Goal: Task Accomplishment & Management: Use online tool/utility

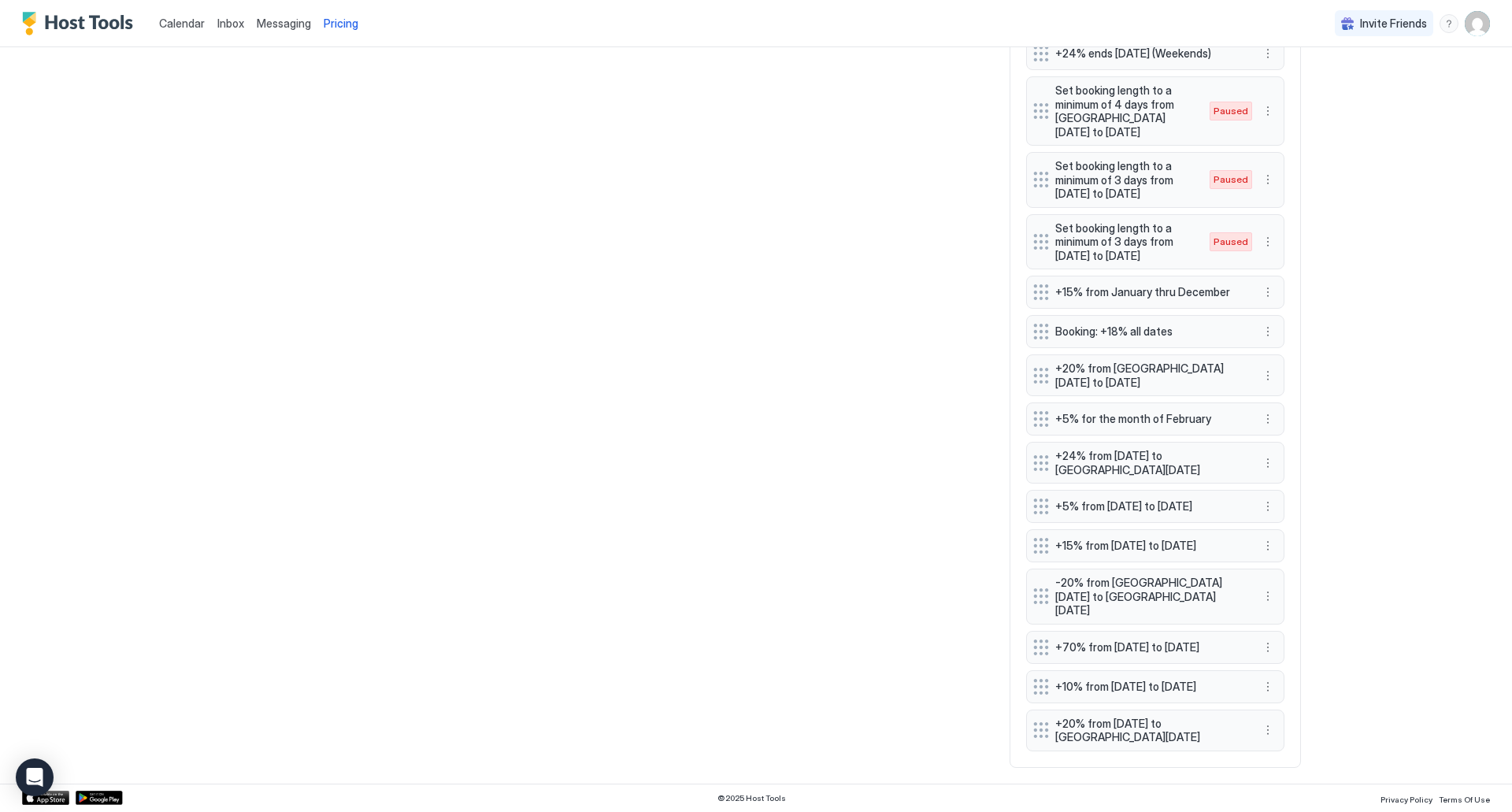
scroll to position [1150, 0]
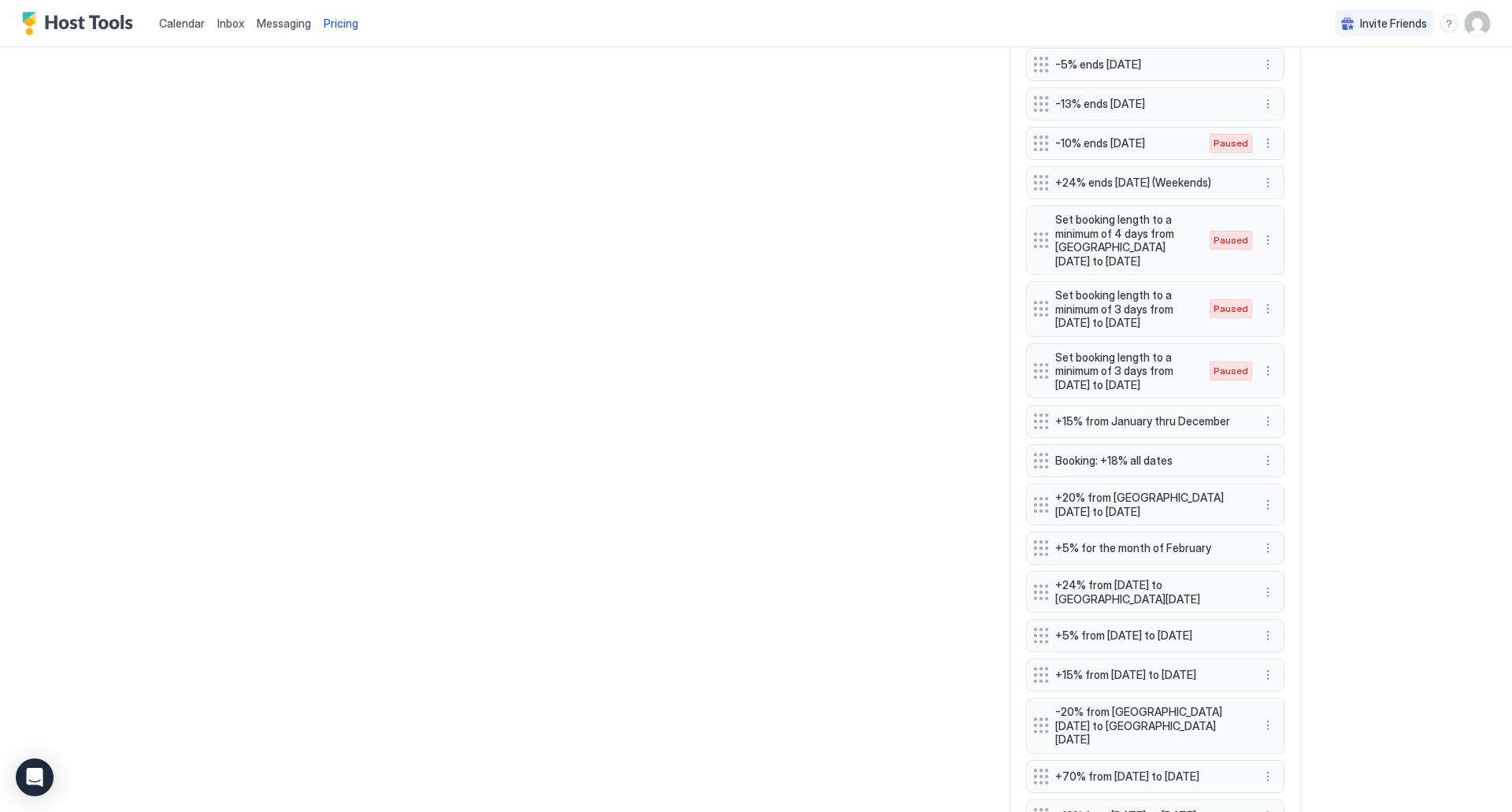
click at [197, 24] on span "Calendar" at bounding box center [181, 23] width 46 height 13
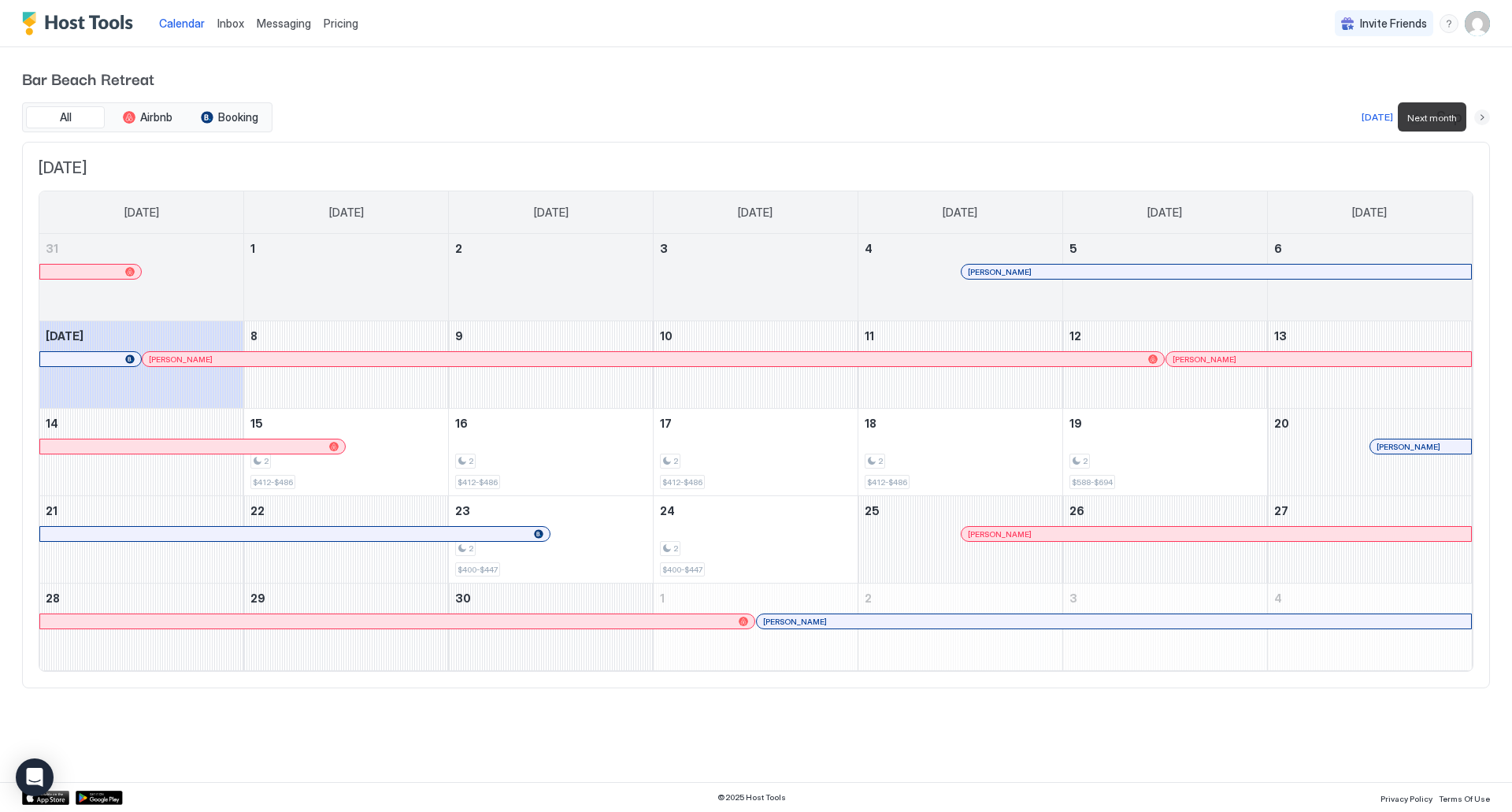
click at [1478, 119] on button "Next month" at bounding box center [1481, 117] width 16 height 16
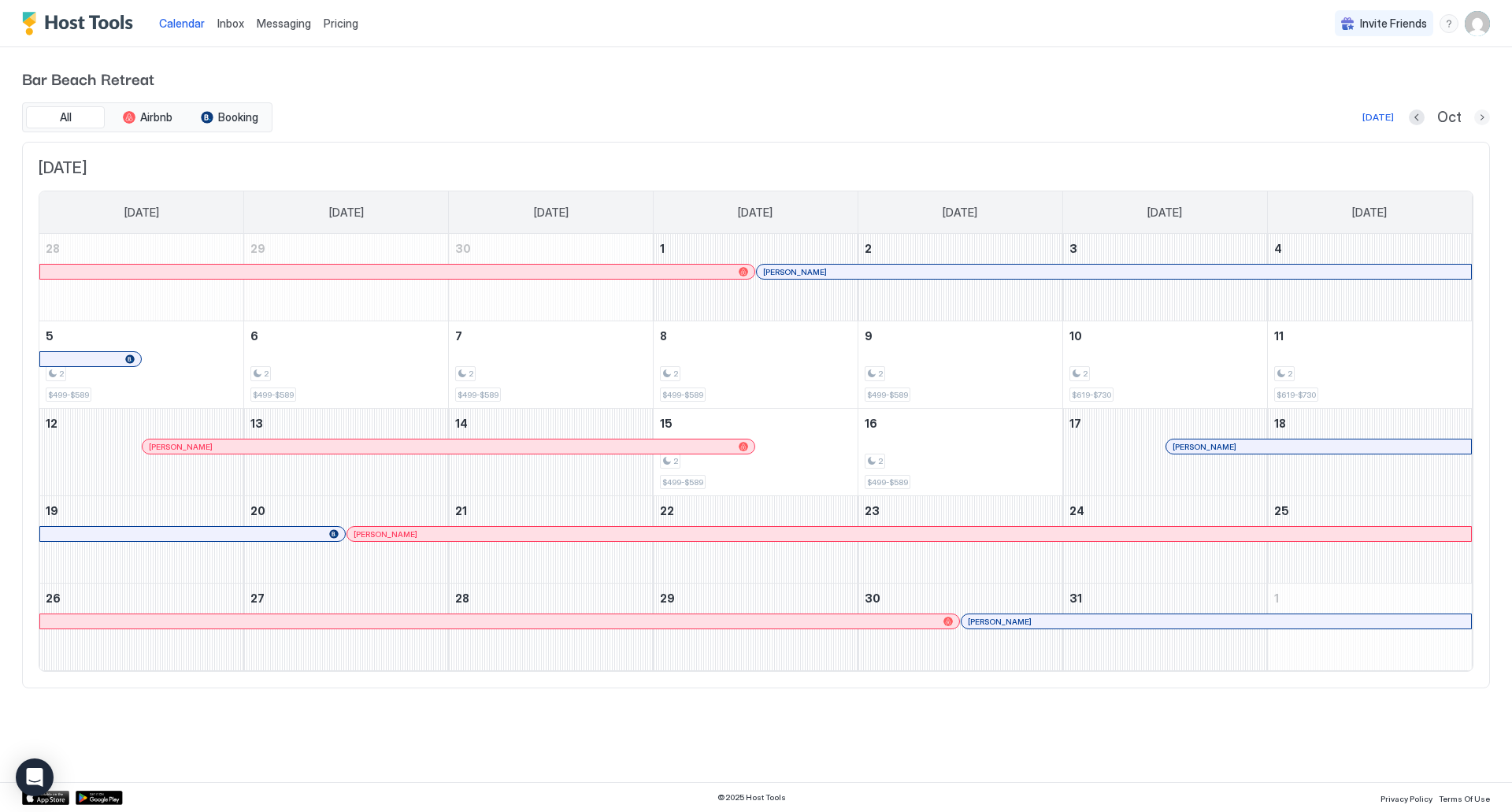
click at [1485, 113] on button "Next month" at bounding box center [1481, 117] width 16 height 16
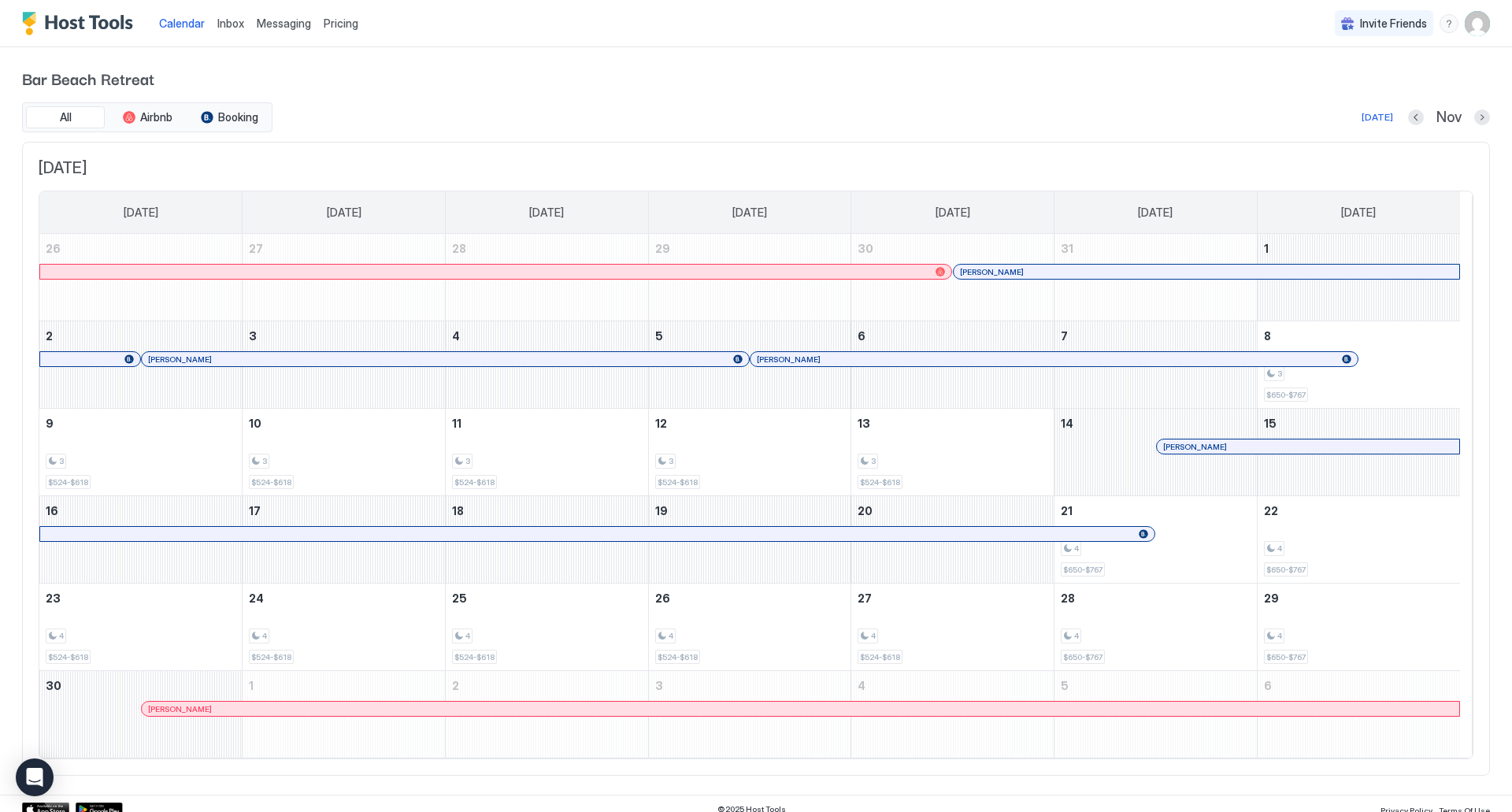
click at [295, 715] on div "[PERSON_NAME]" at bounding box center [800, 708] width 1317 height 14
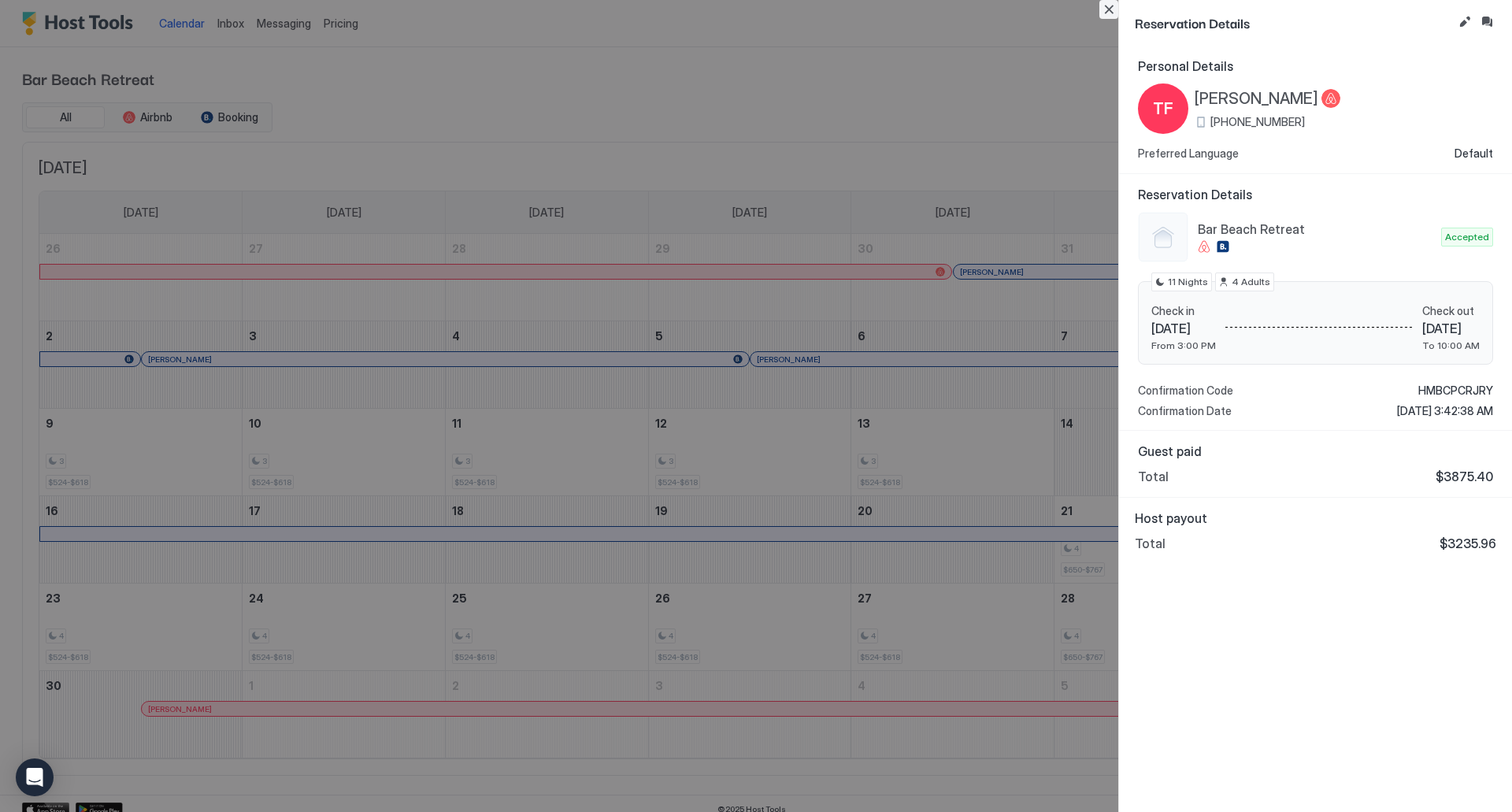
click at [1103, 8] on button "Close" at bounding box center [1109, 9] width 19 height 19
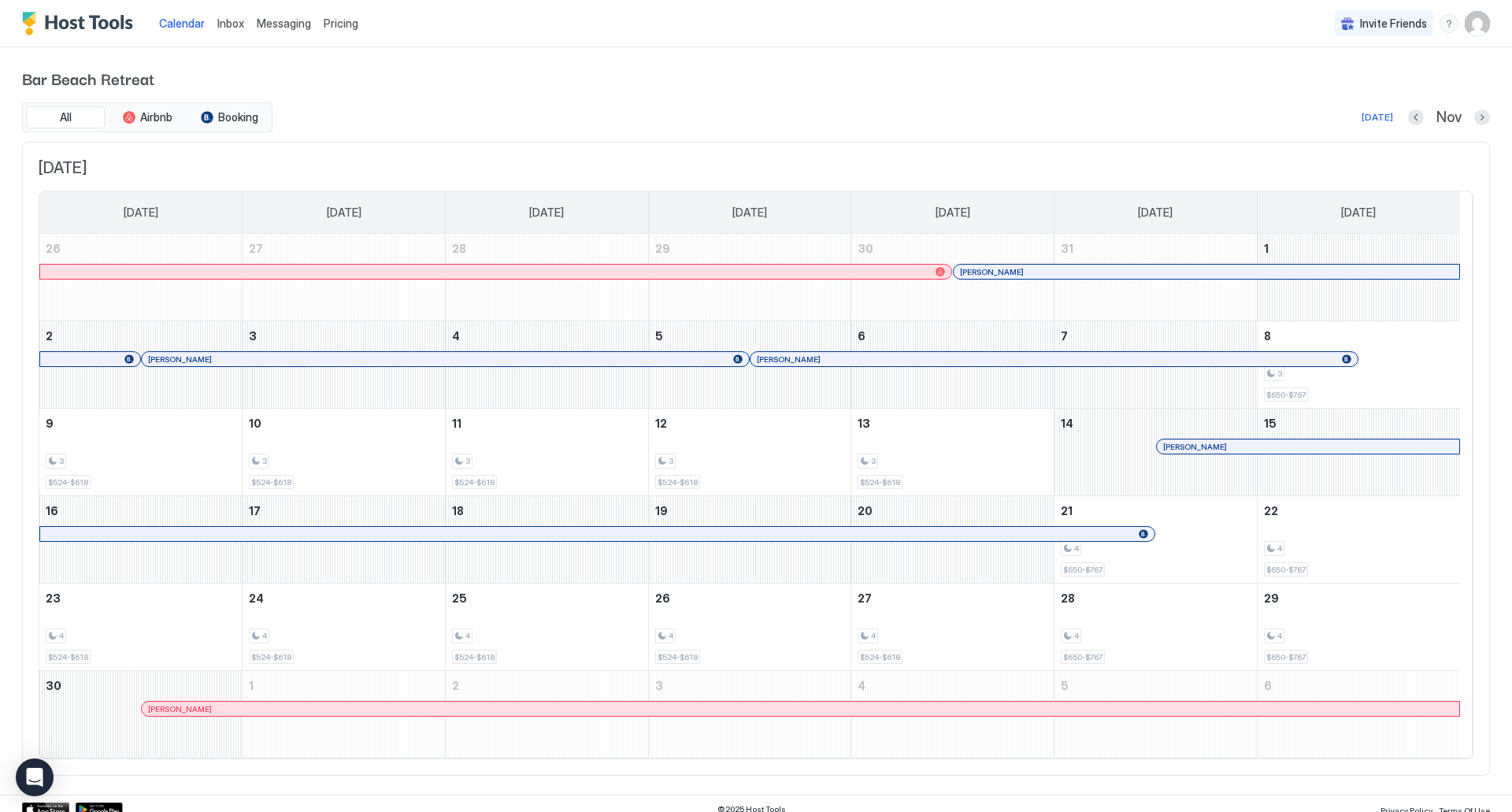
click at [1090, 270] on div at bounding box center [1090, 271] width 12 height 12
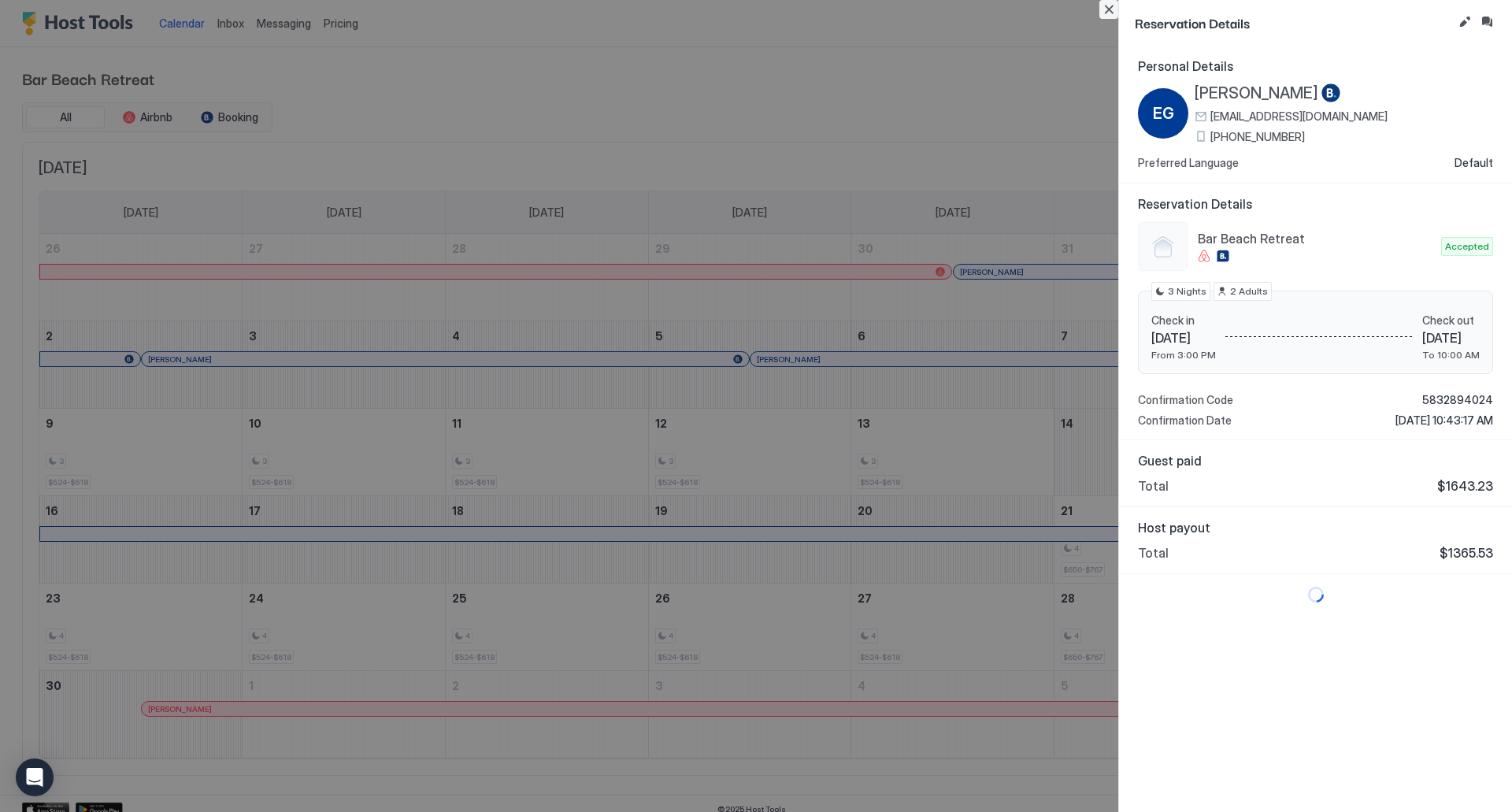
click at [1113, 9] on button "Close" at bounding box center [1109, 9] width 19 height 19
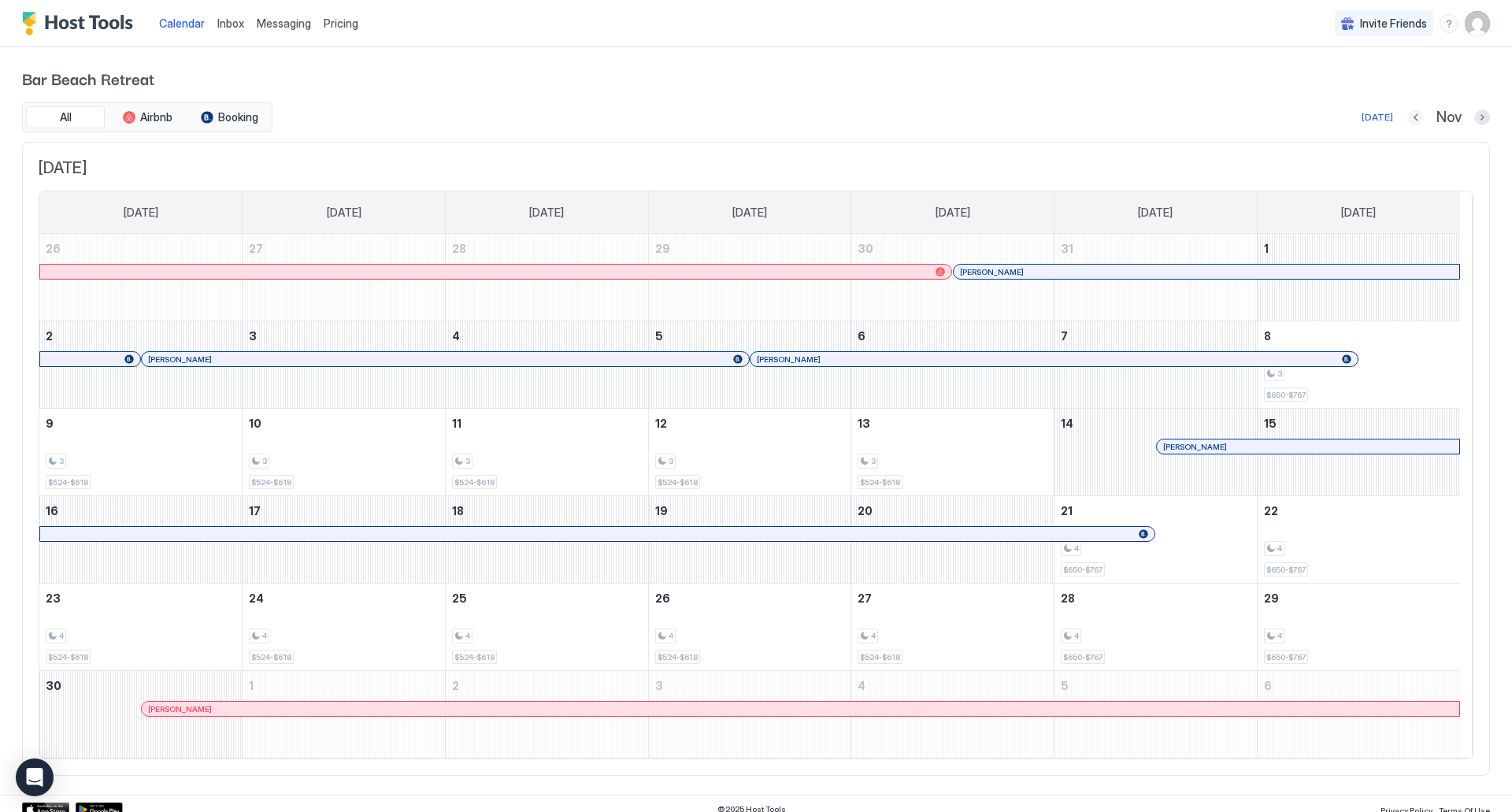
click at [1407, 114] on button "Previous month" at bounding box center [1415, 117] width 16 height 16
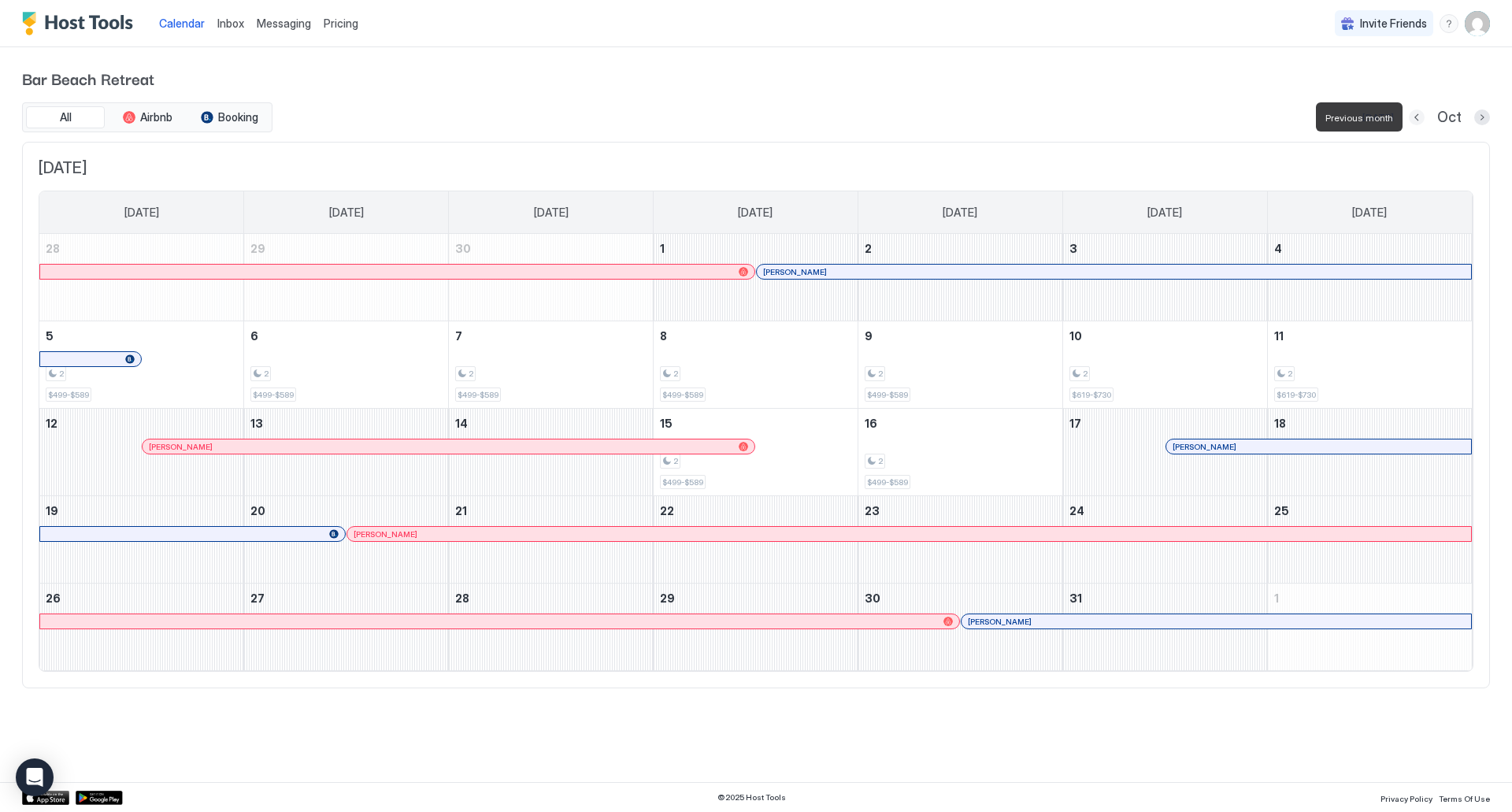
click at [1417, 119] on button "Previous month" at bounding box center [1416, 117] width 16 height 16
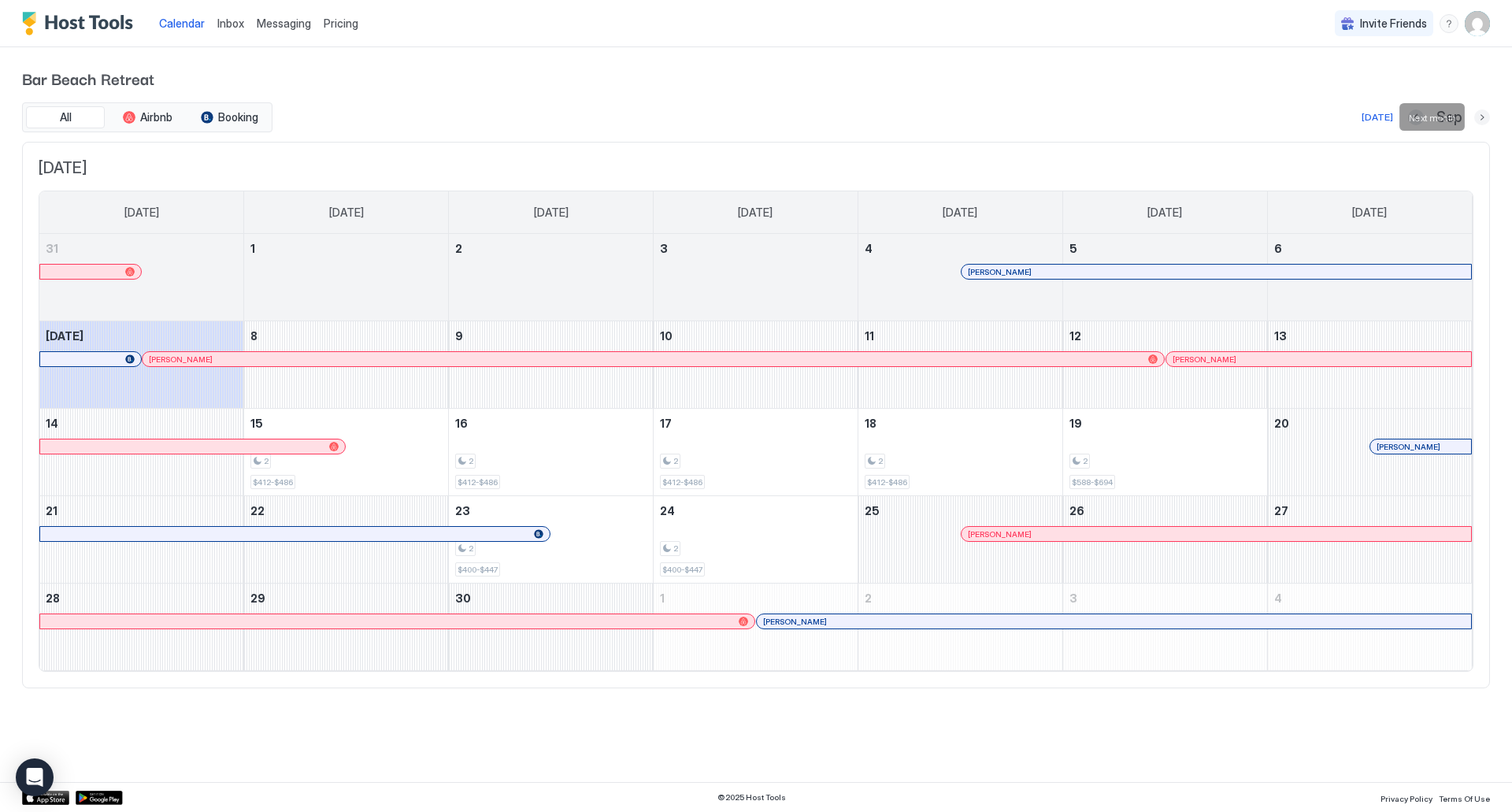
click at [1478, 119] on button "Next month" at bounding box center [1481, 117] width 16 height 16
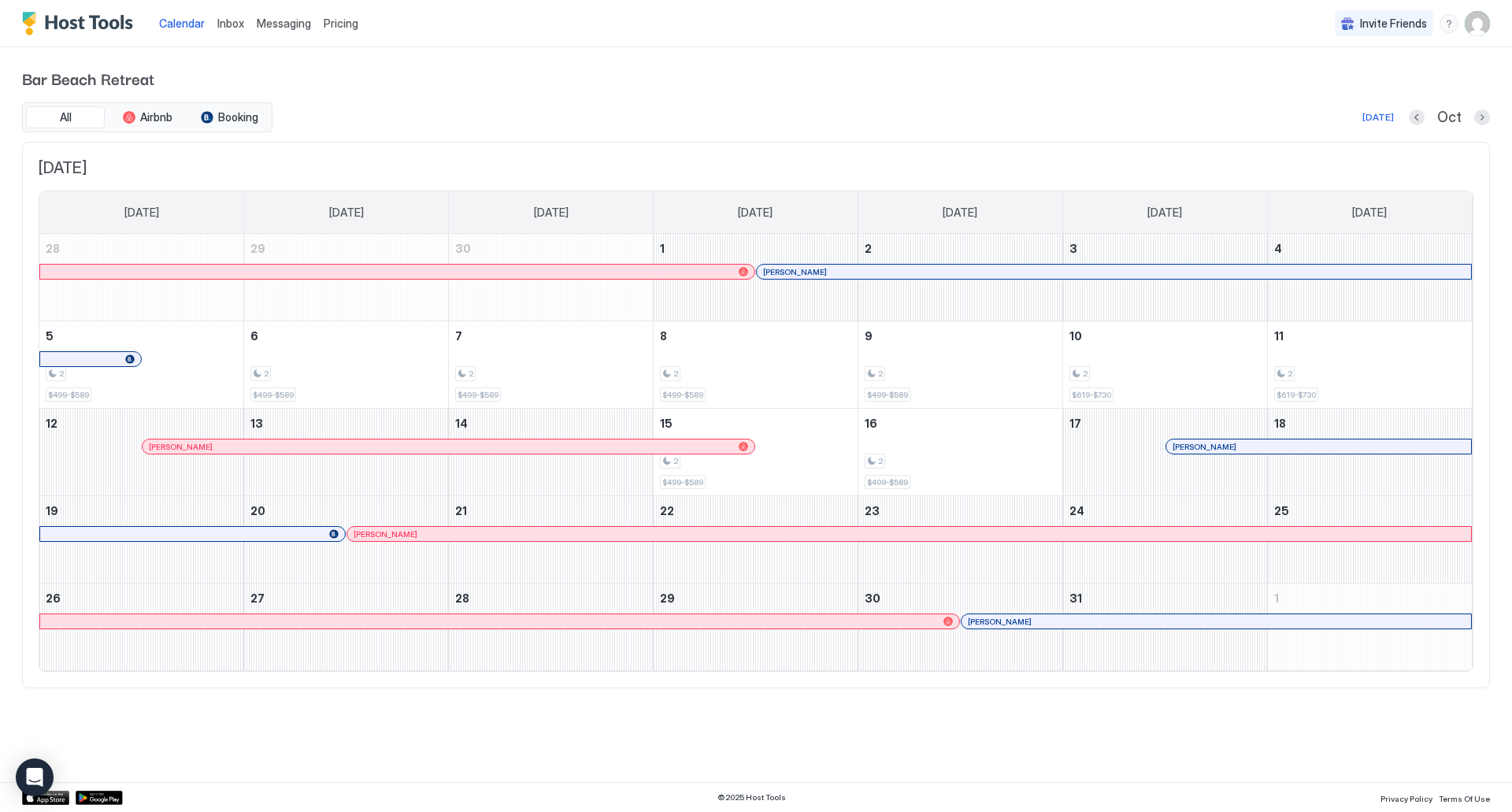
click at [345, 21] on span "Pricing" at bounding box center [341, 23] width 35 height 14
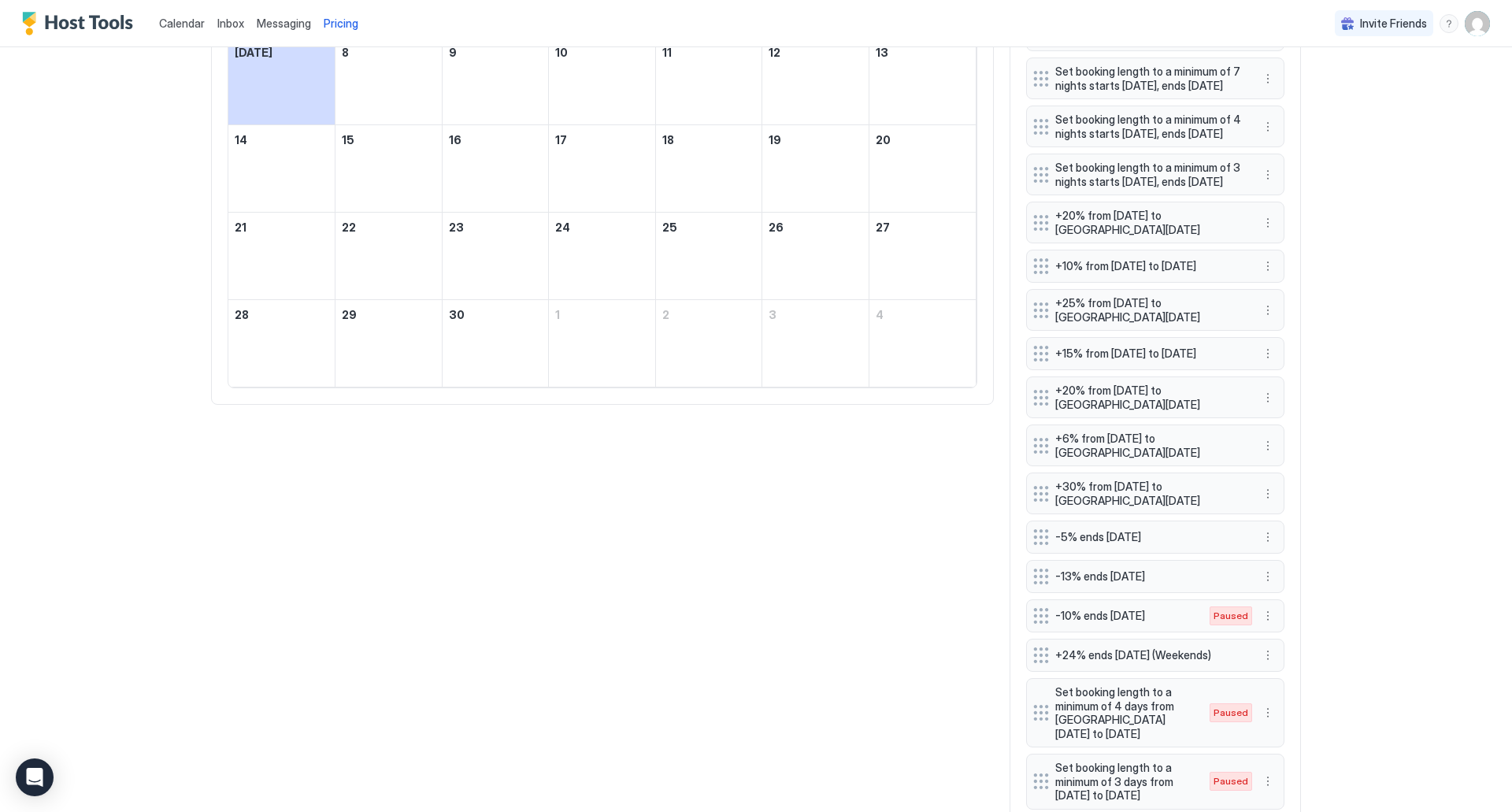
scroll to position [284, 0]
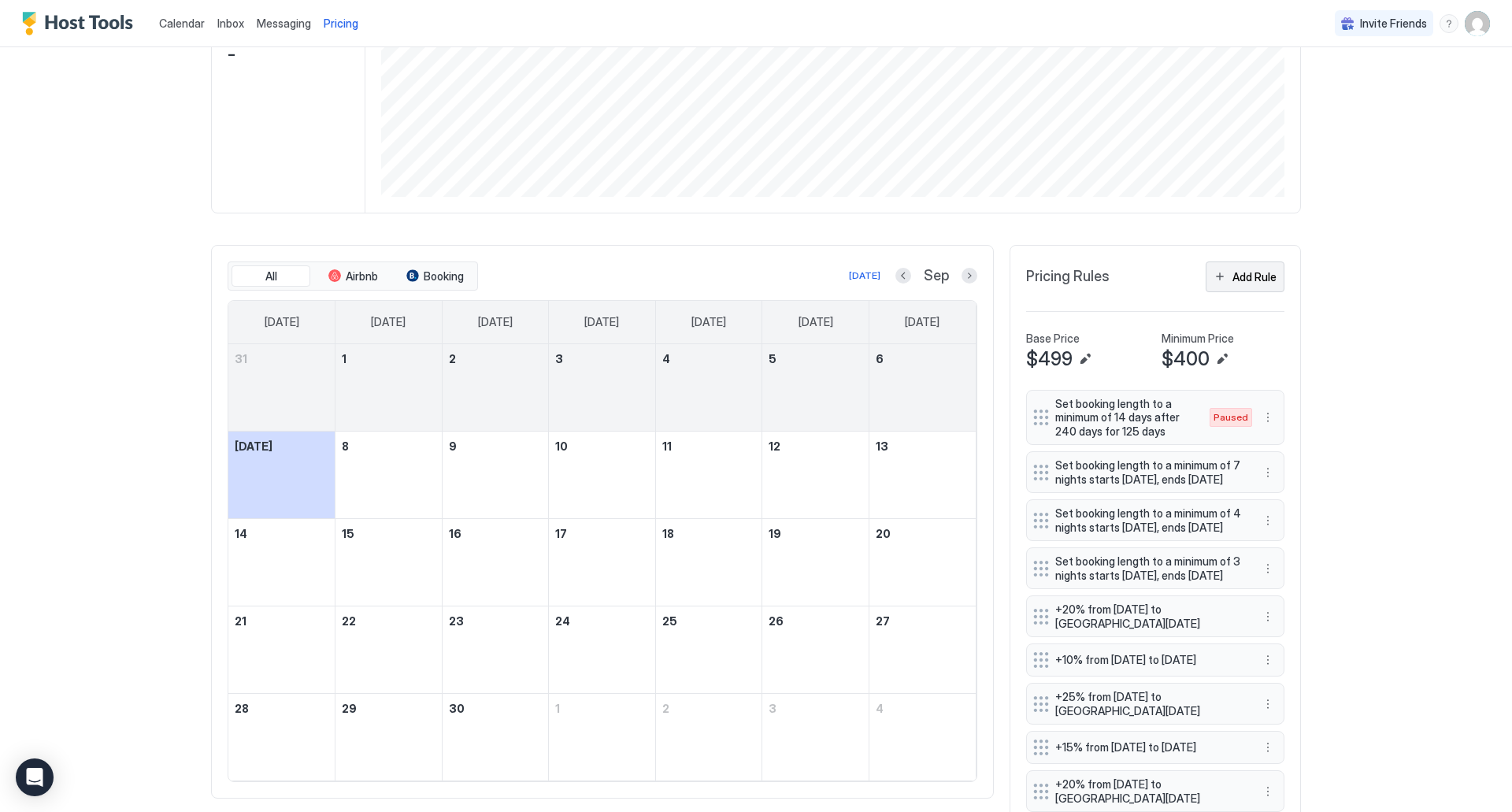
click at [1232, 274] on div "Add Rule" at bounding box center [1253, 277] width 44 height 17
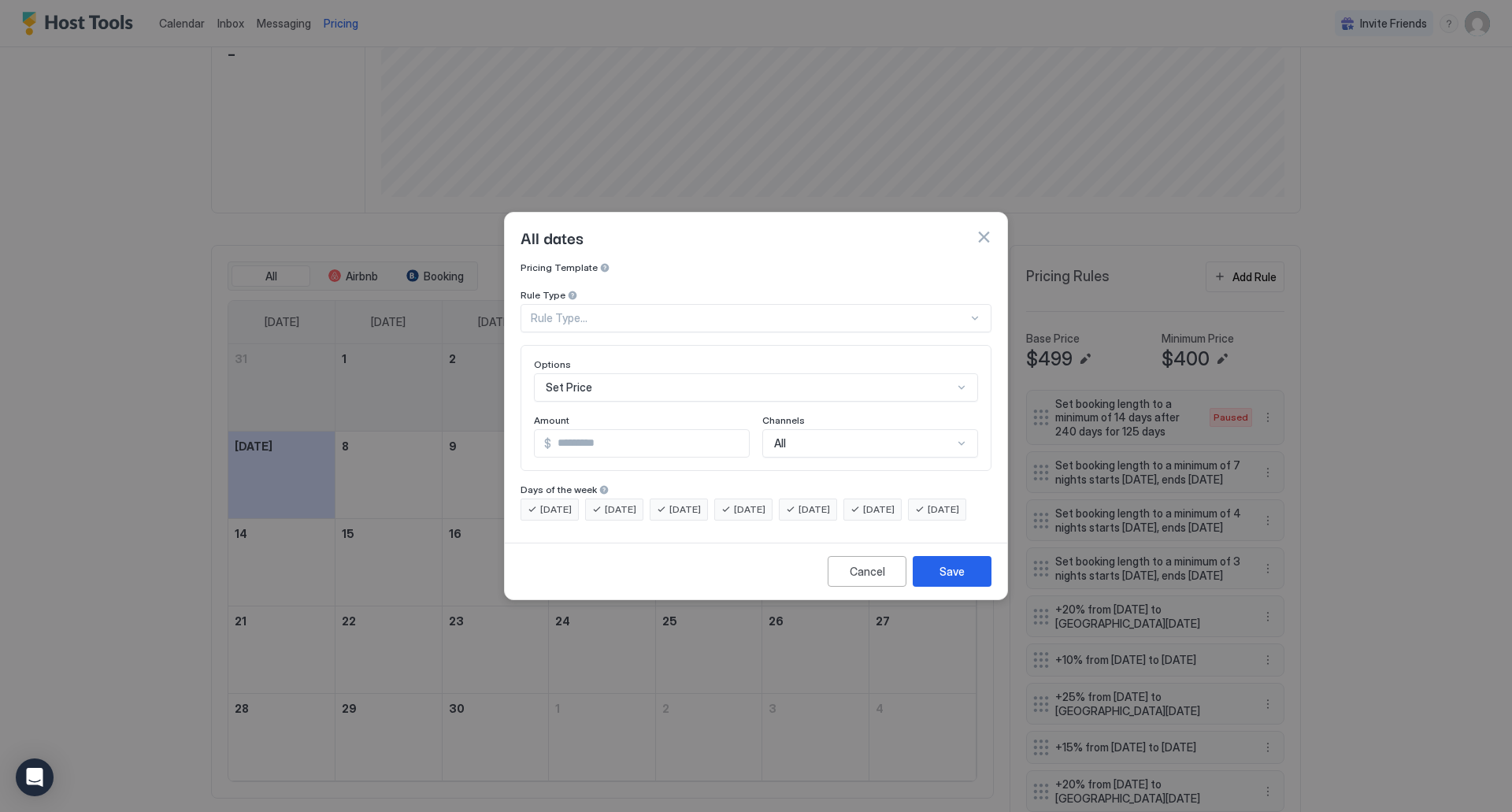
click at [579, 377] on div "Set Price" at bounding box center [756, 387] width 444 height 28
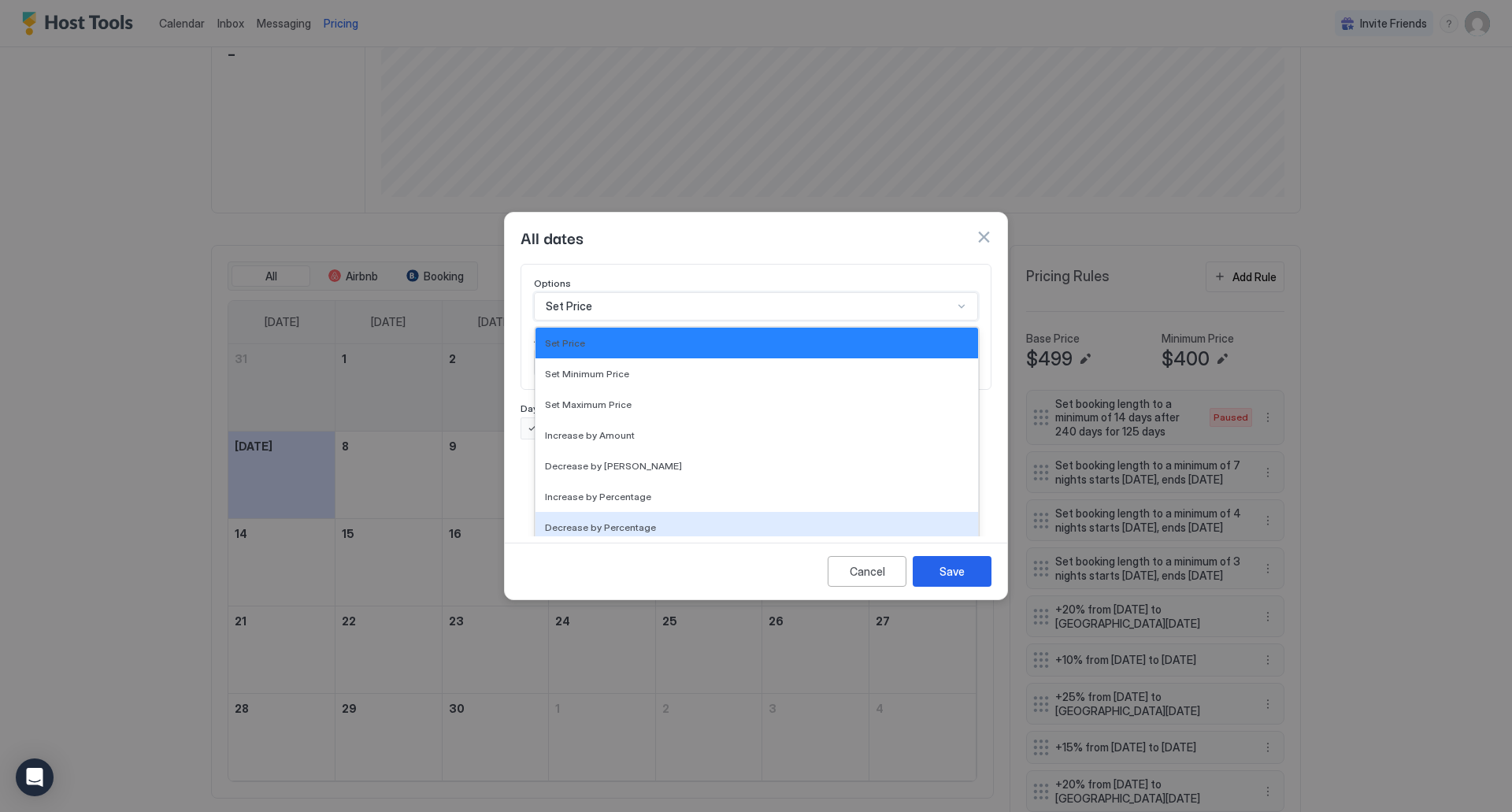
click at [652, 521] on div "Decrease by Percentage" at bounding box center [757, 526] width 424 height 12
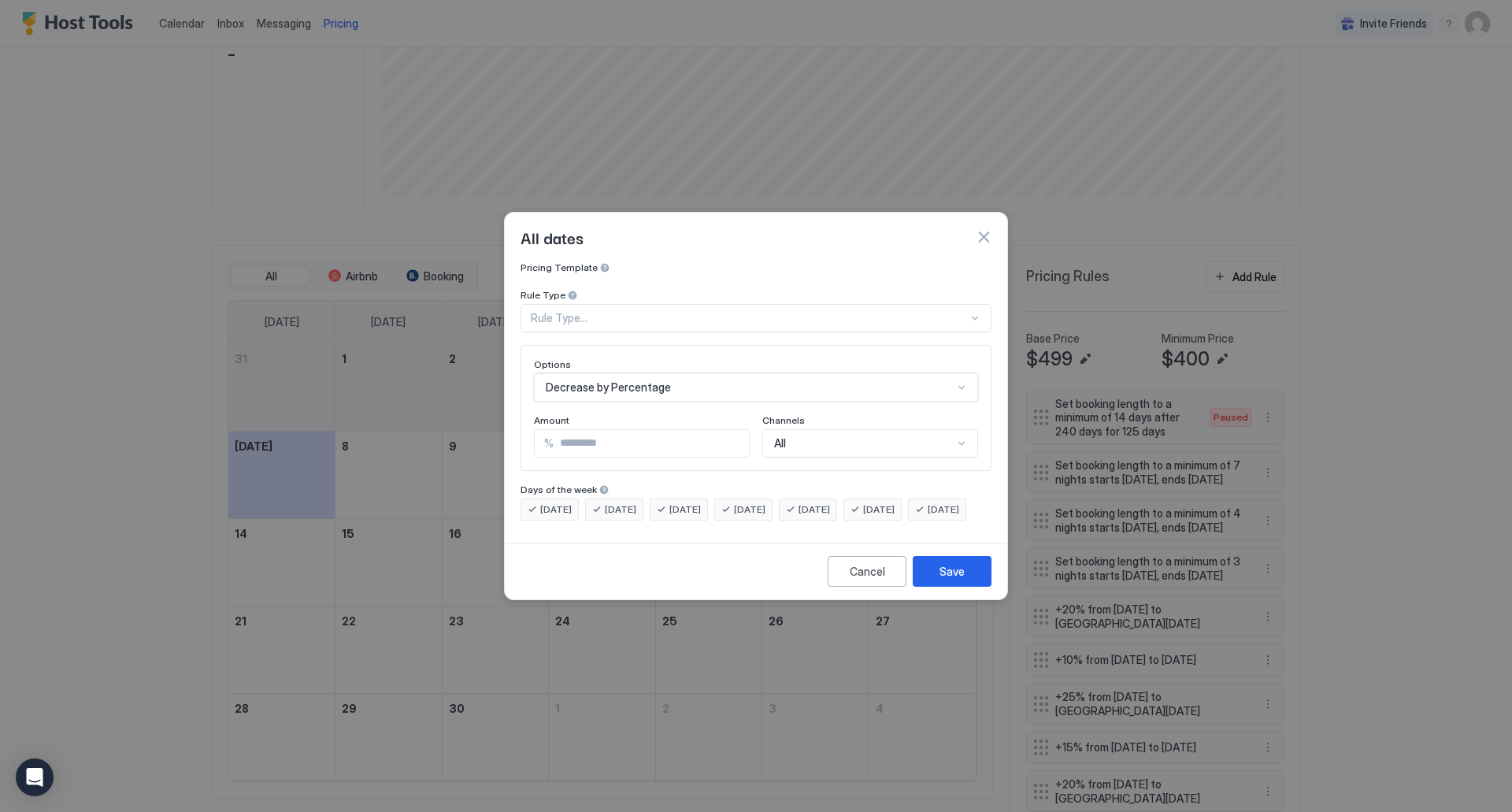
click at [596, 311] on div "Rule Type..." at bounding box center [749, 317] width 437 height 14
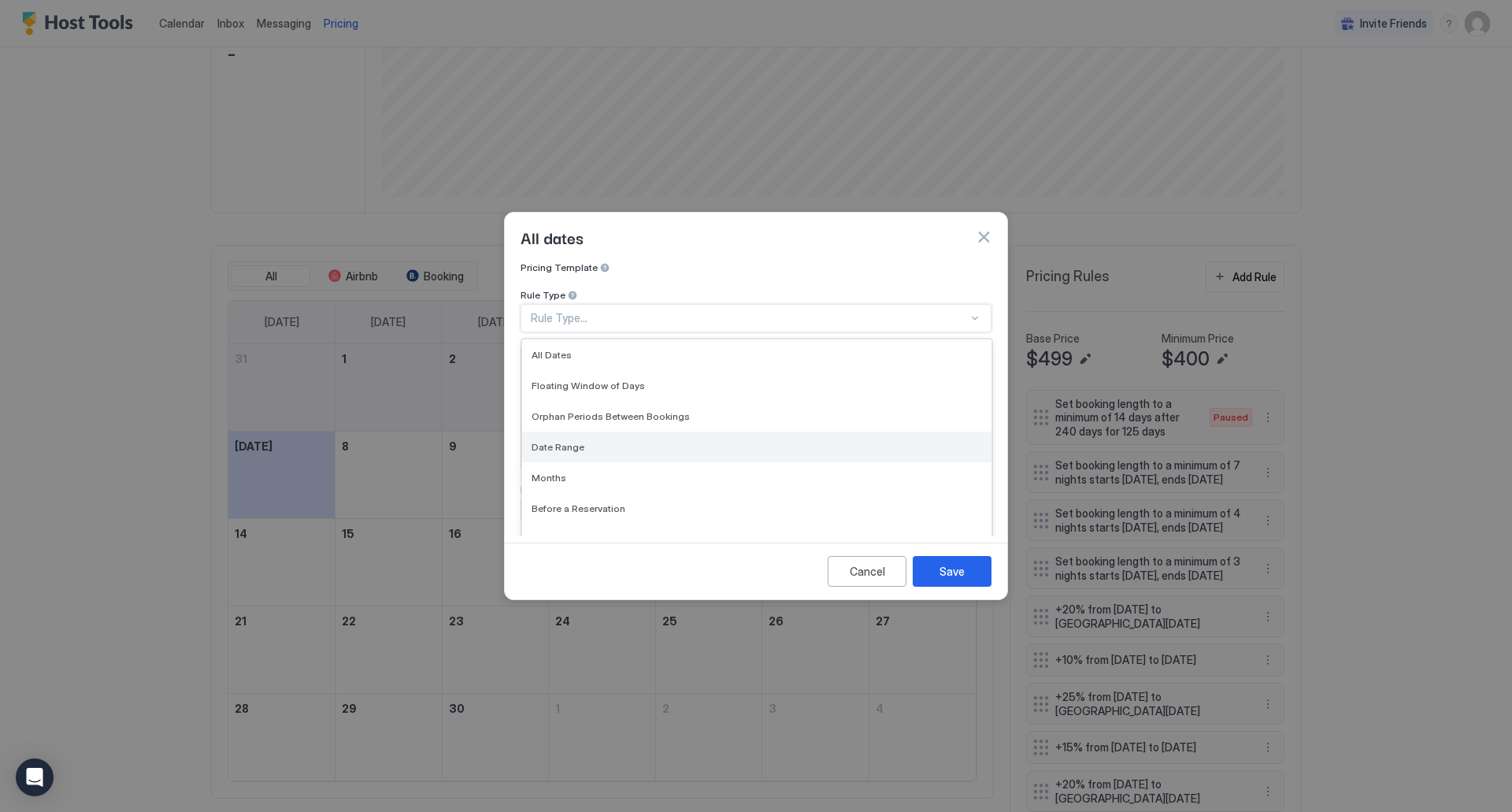
click at [587, 441] on div "Date Range" at bounding box center [756, 446] width 469 height 31
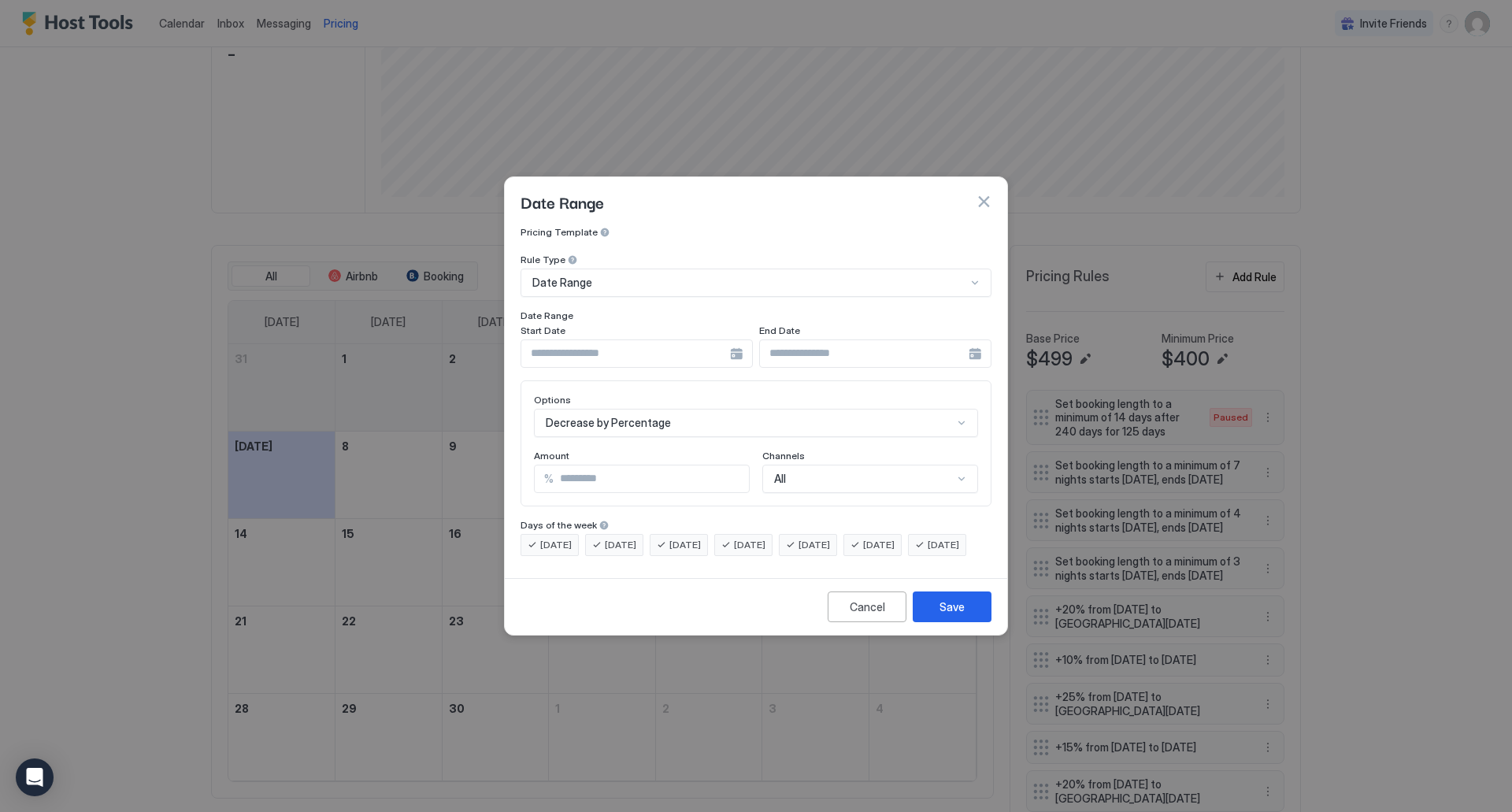
click at [733, 340] on div at bounding box center [637, 354] width 232 height 28
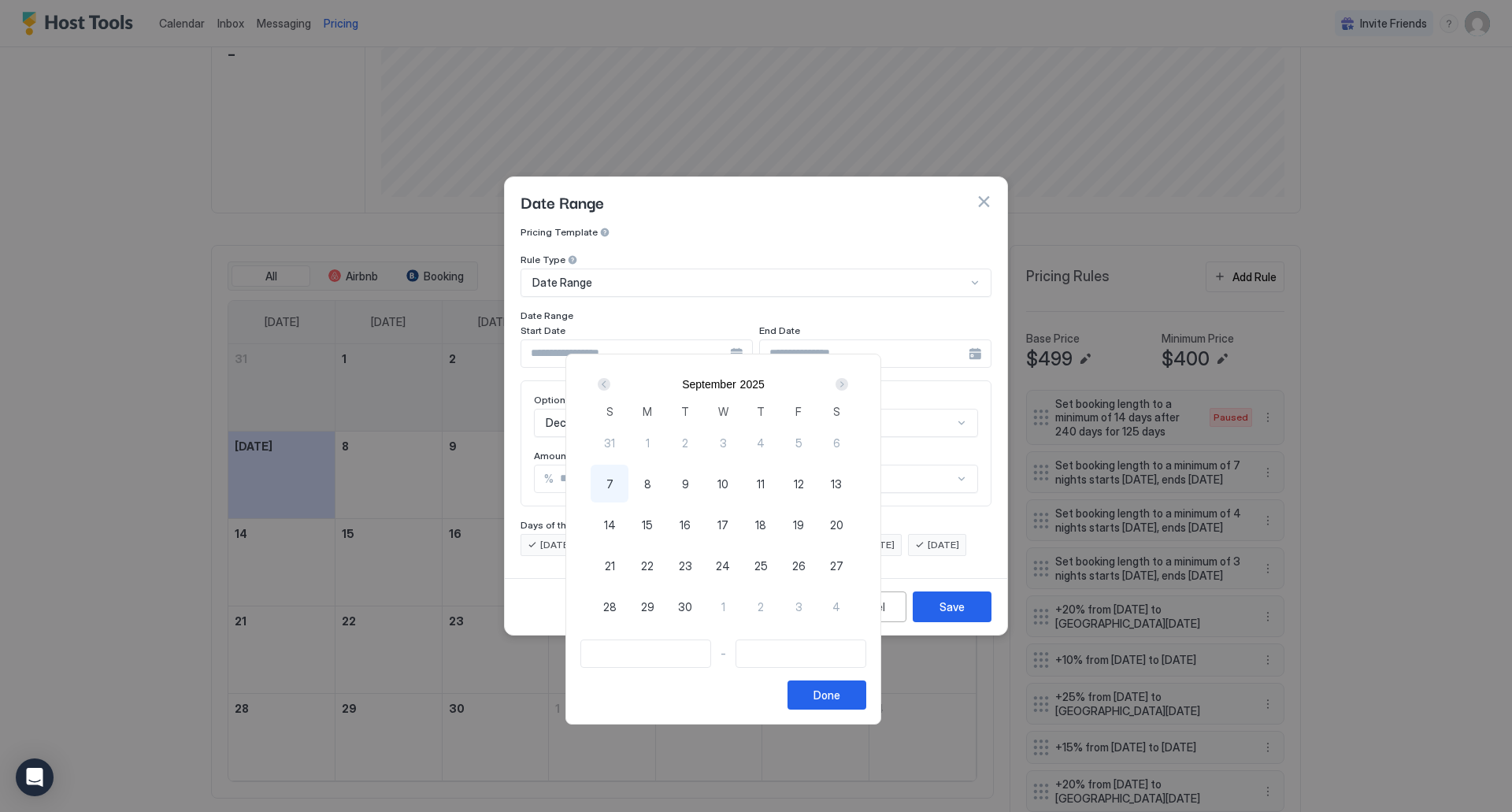
click at [848, 387] on div "Next" at bounding box center [841, 384] width 12 height 12
click at [728, 525] on span "15" at bounding box center [723, 525] width 11 height 17
type input "**********"
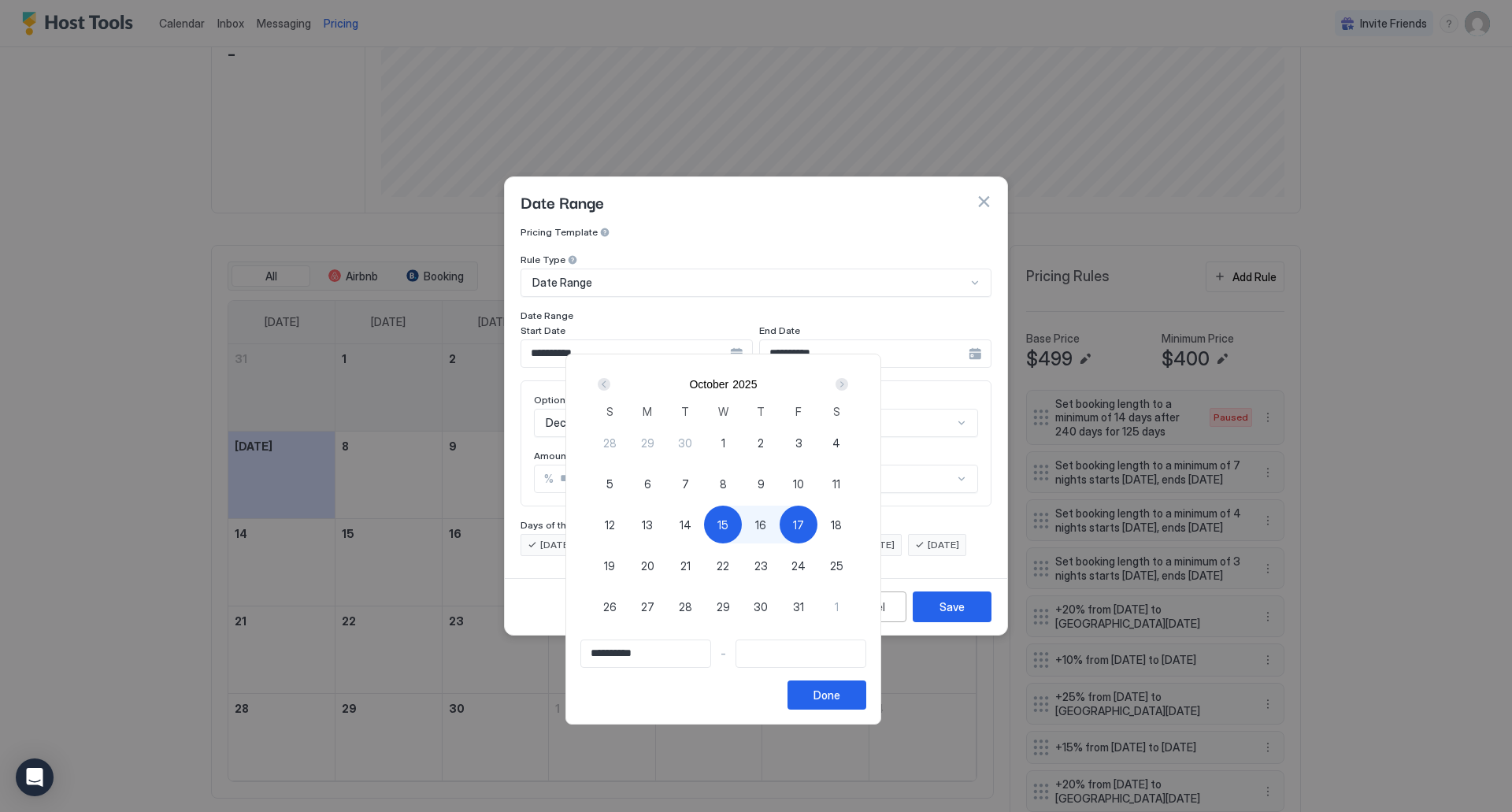
click at [804, 522] on span "17" at bounding box center [799, 525] width 11 height 17
type input "**********"
click at [840, 698] on div "Done" at bounding box center [826, 695] width 27 height 17
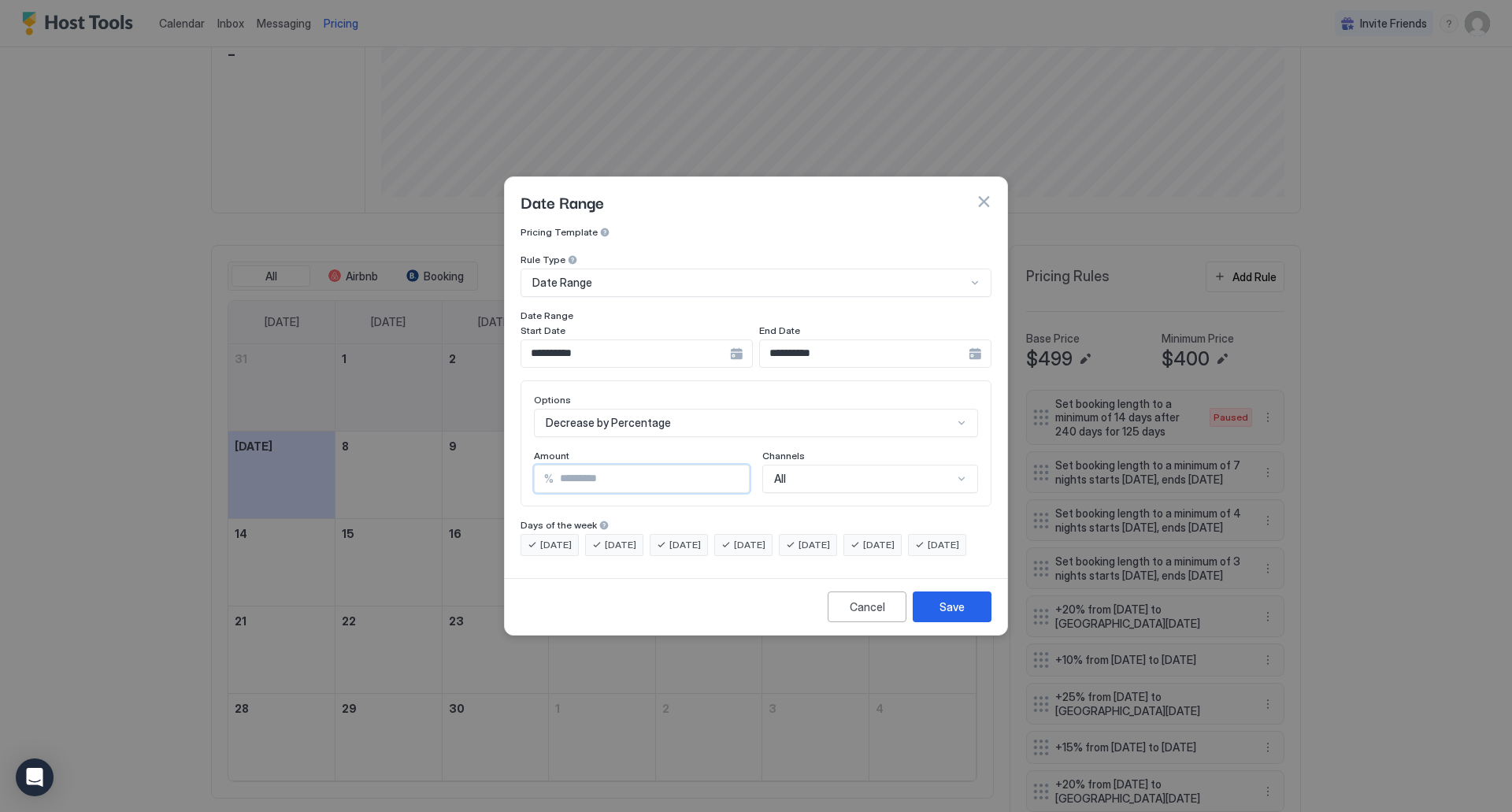
click at [637, 466] on input "*" at bounding box center [651, 479] width 195 height 27
type input "*"
type input "**"
click at [945, 615] on div "Save" at bounding box center [951, 607] width 25 height 17
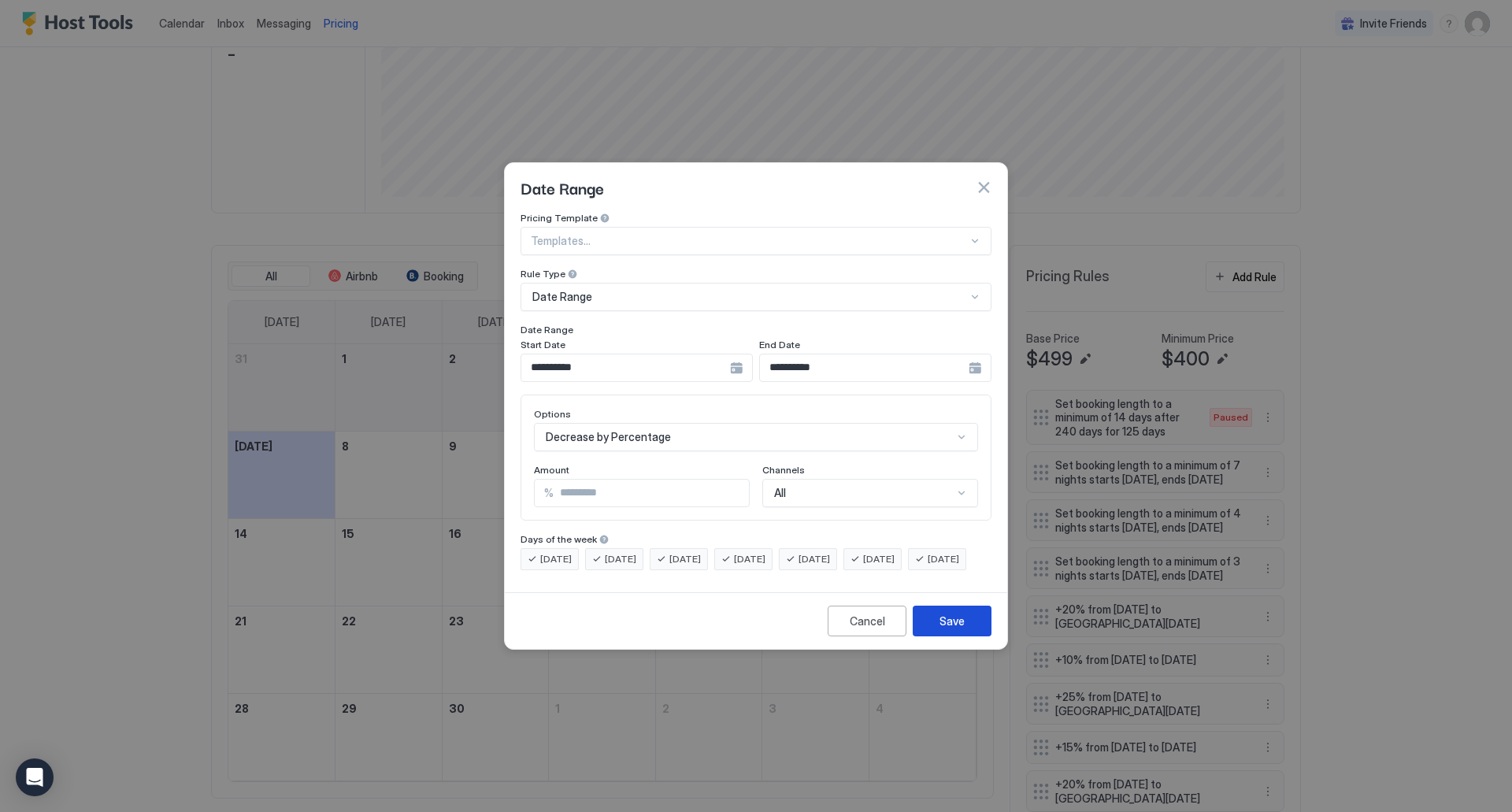
click at [958, 637] on button "Save" at bounding box center [952, 621] width 78 height 31
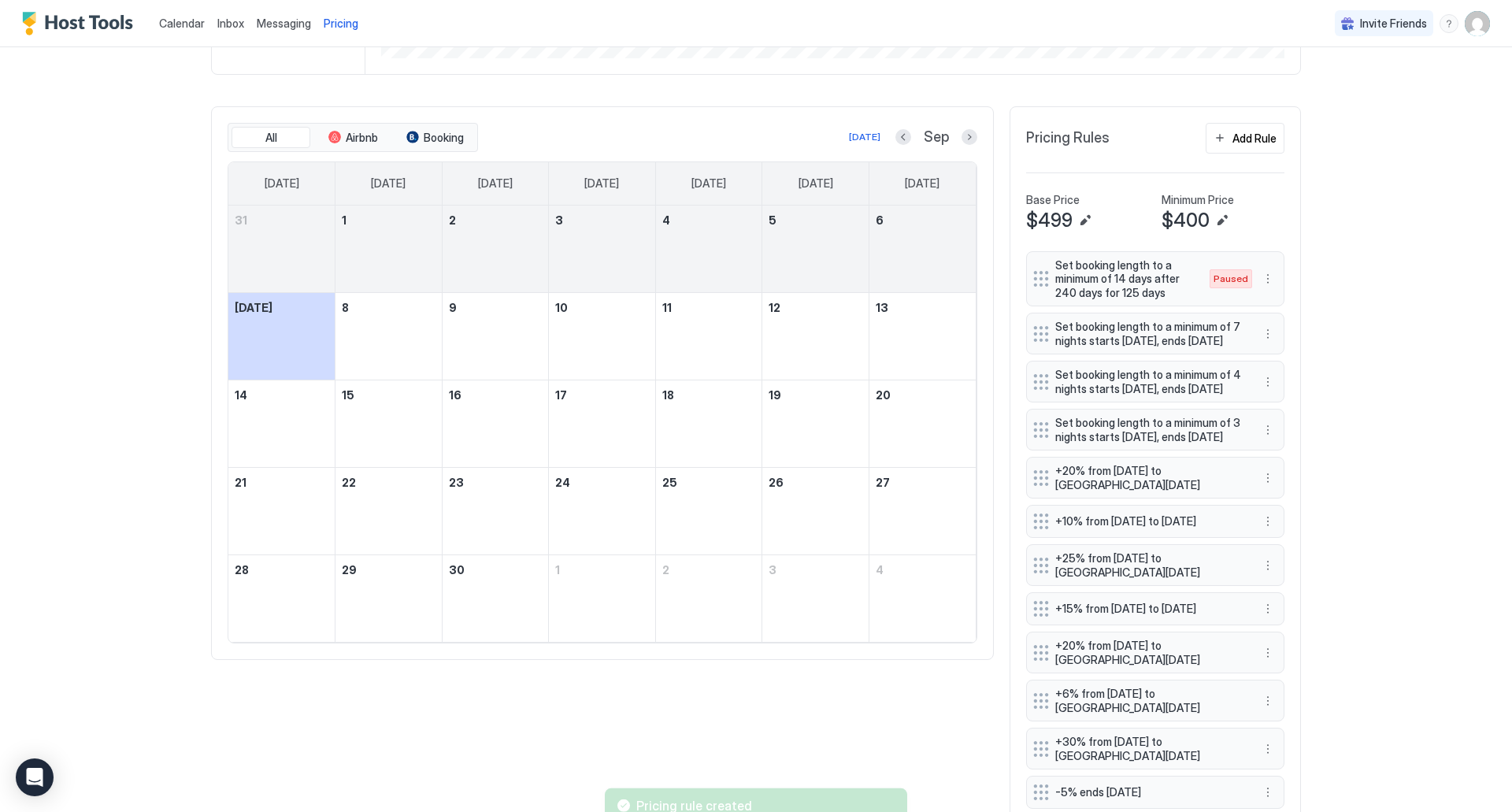
scroll to position [394, 0]
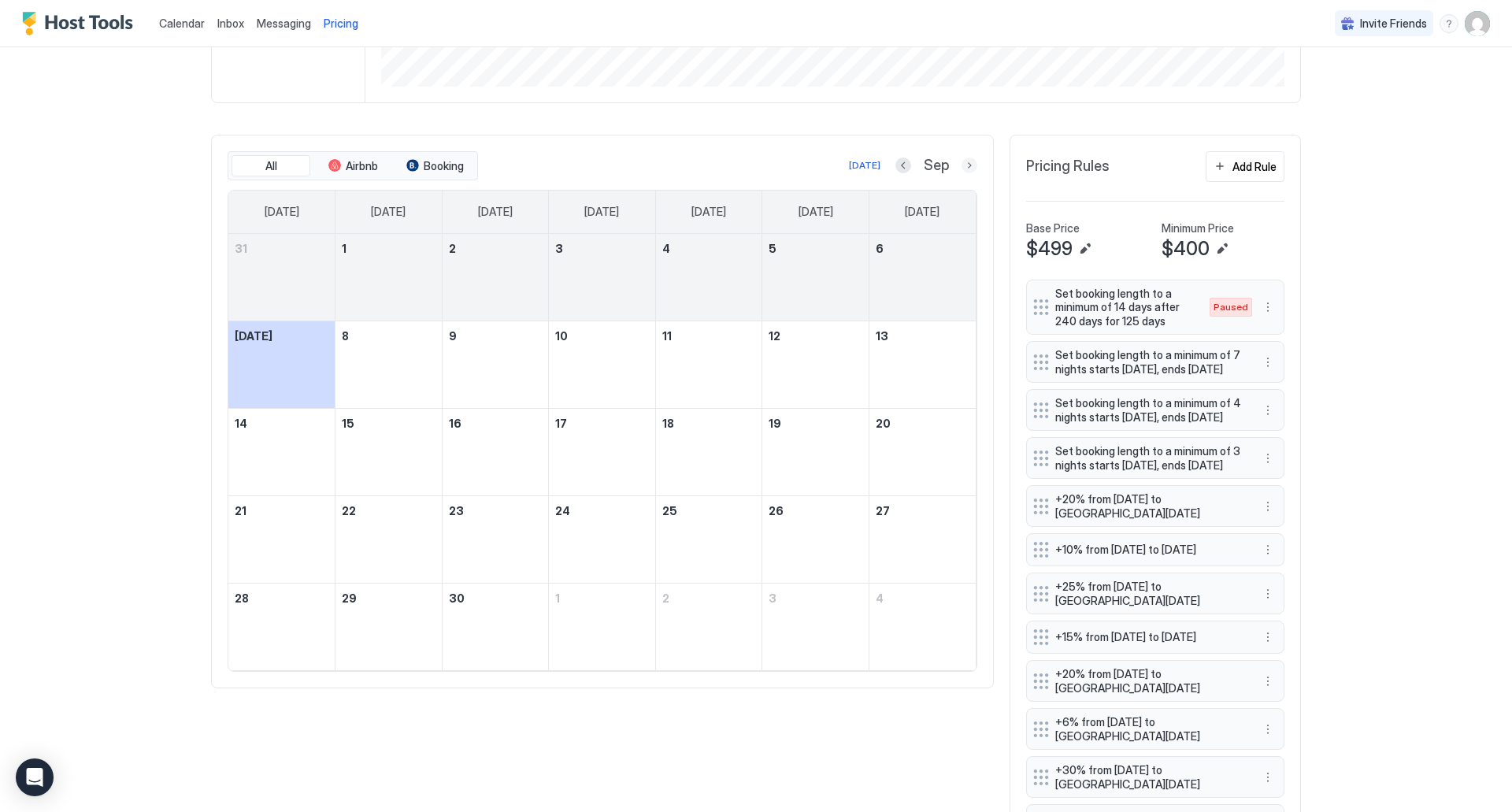
click at [961, 165] on button "Next month" at bounding box center [969, 165] width 16 height 16
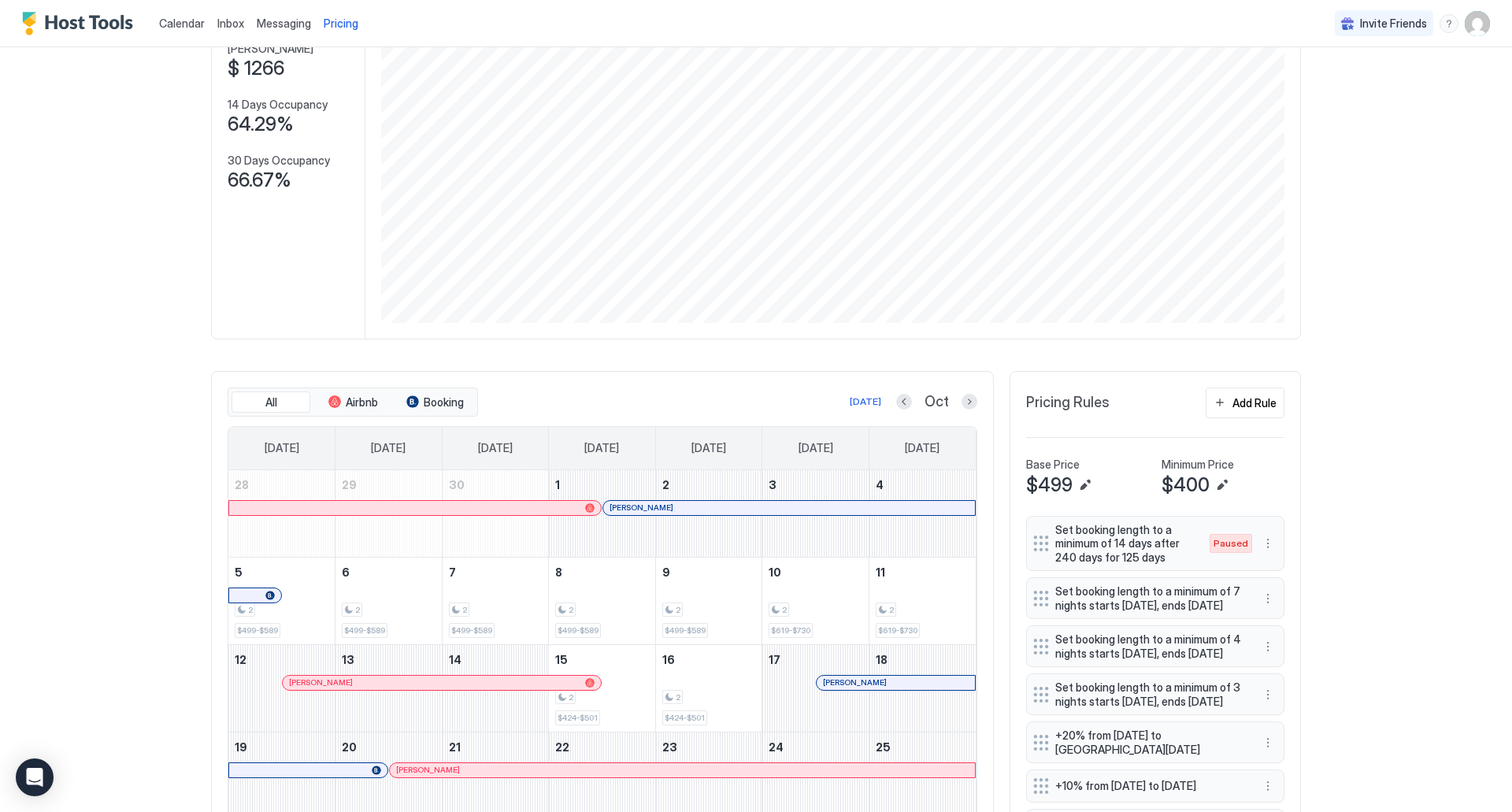
scroll to position [0, 0]
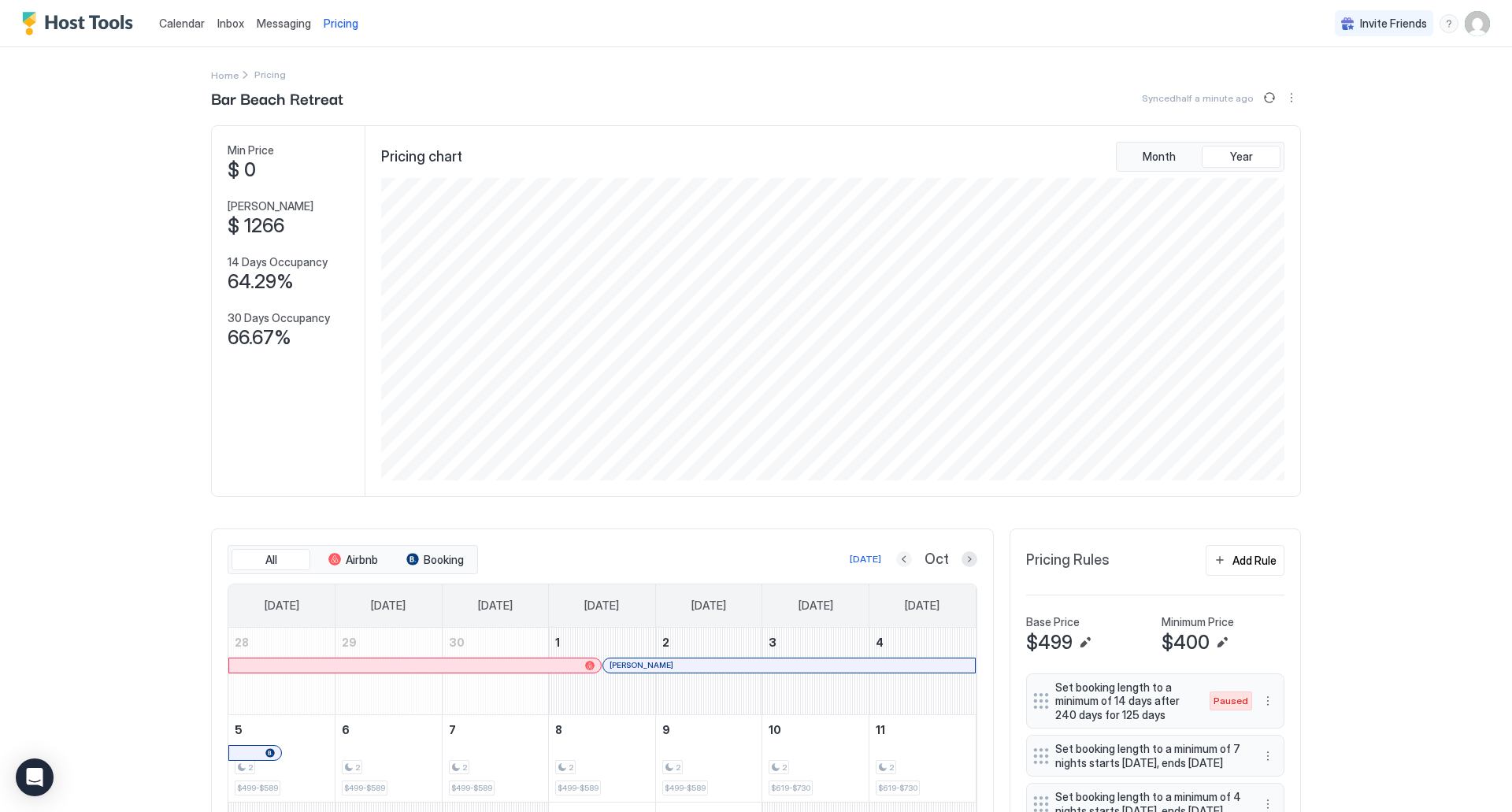
click at [900, 552] on button "Previous month" at bounding box center [903, 559] width 16 height 16
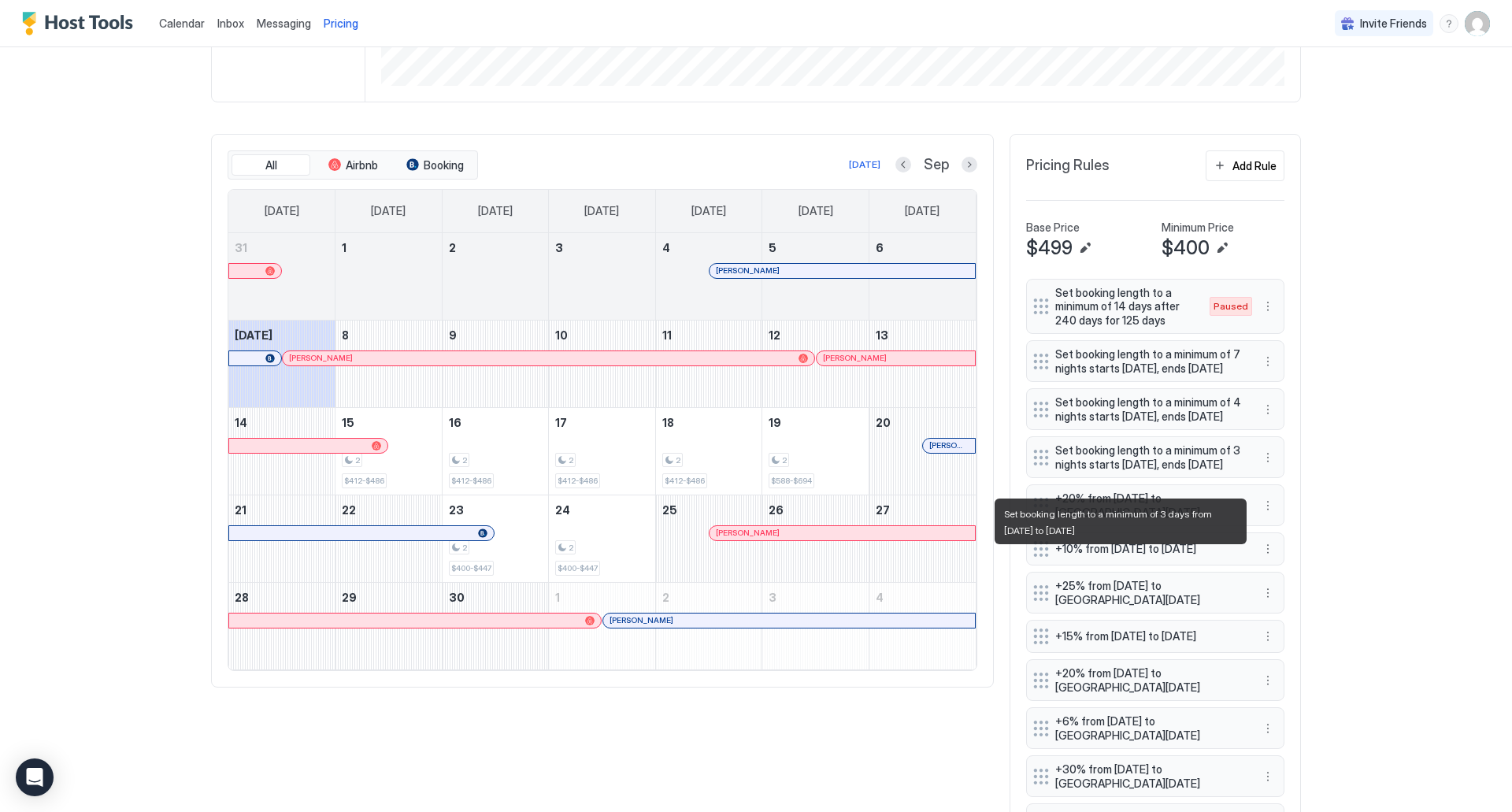
scroll to position [394, 0]
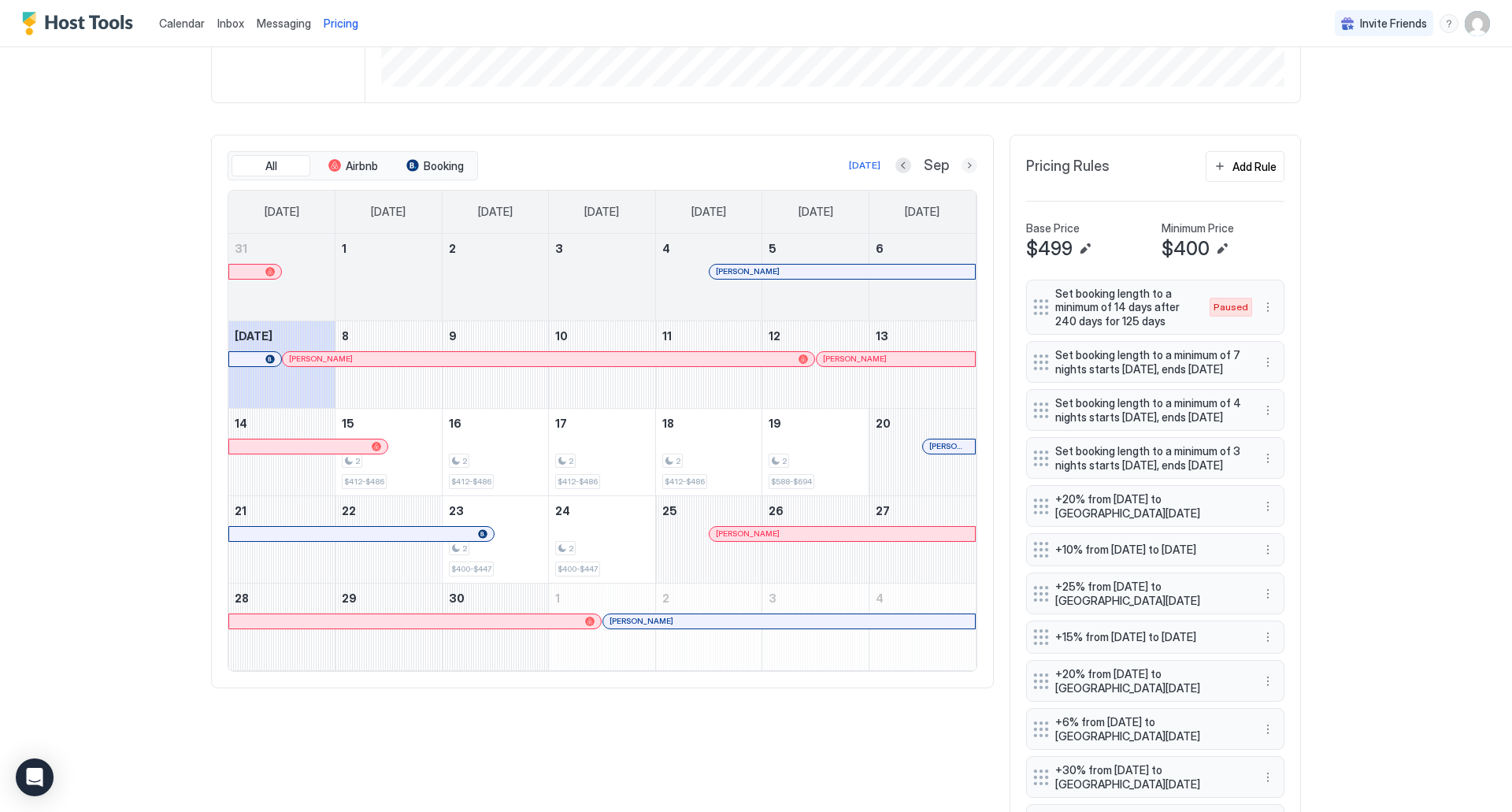
click at [963, 165] on button "Next month" at bounding box center [969, 165] width 16 height 16
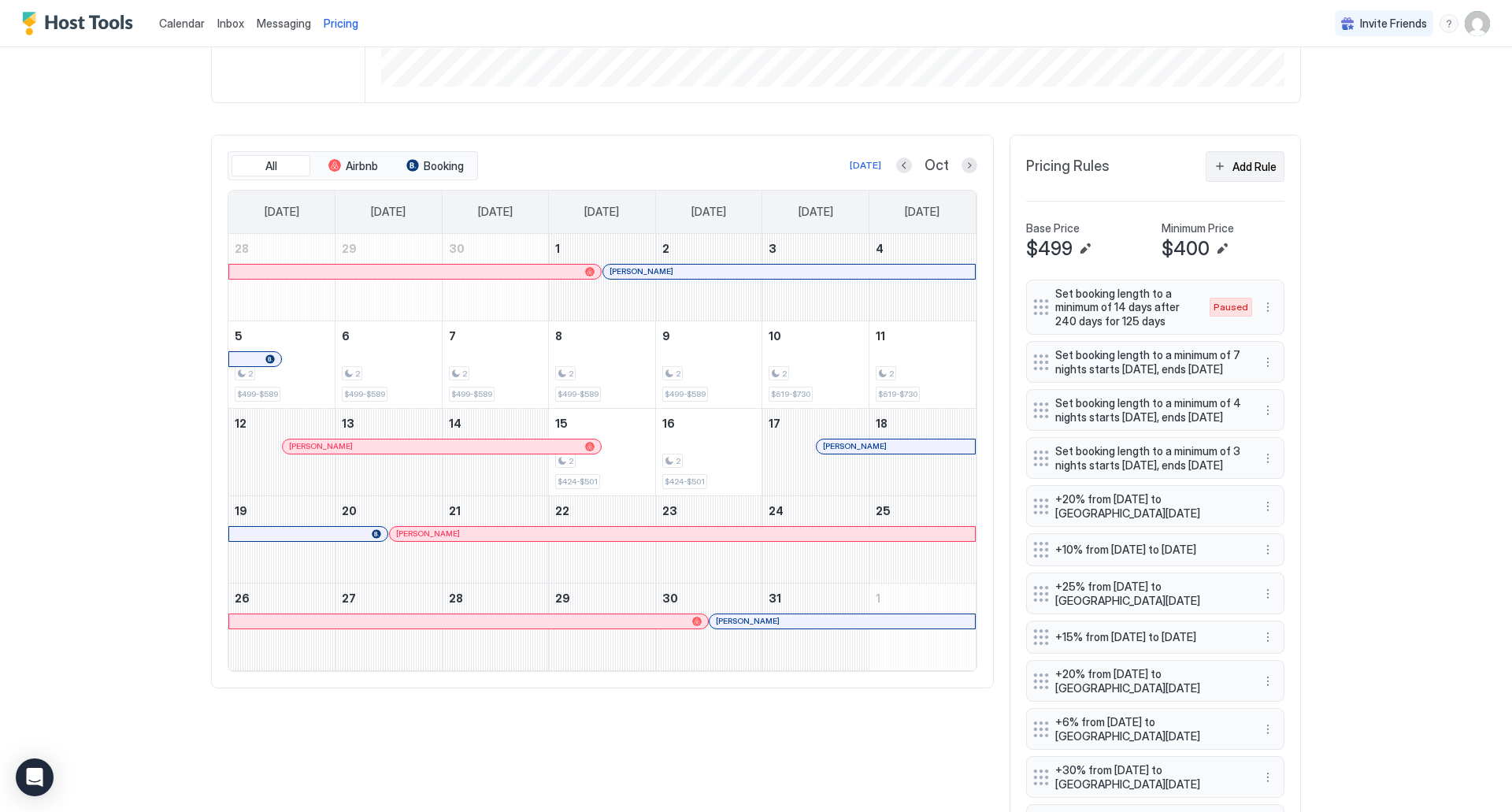
click at [1241, 168] on div "Add Rule" at bounding box center [1253, 167] width 44 height 17
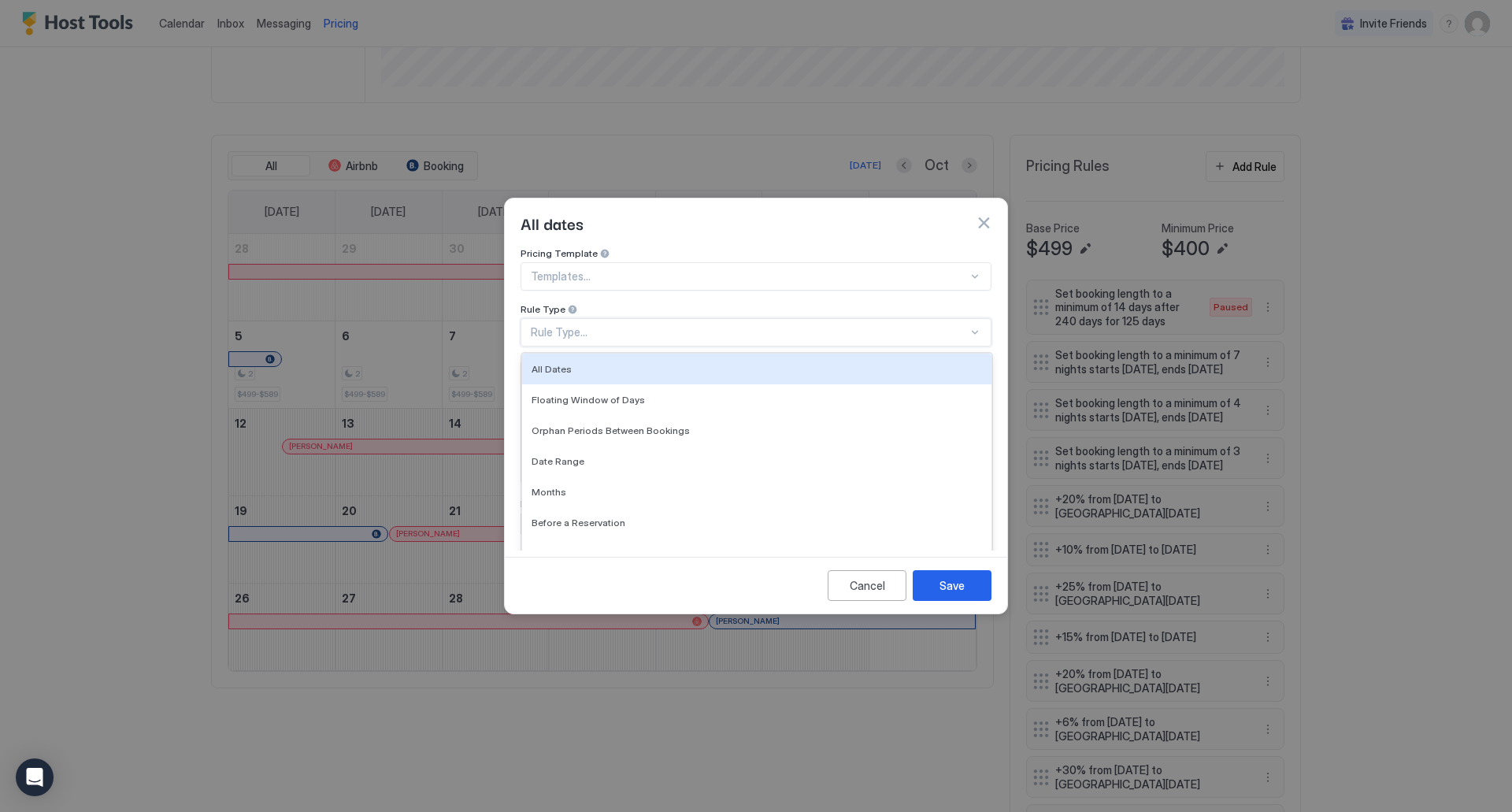
click at [651, 318] on div "Rule Type..." at bounding box center [756, 332] width 470 height 28
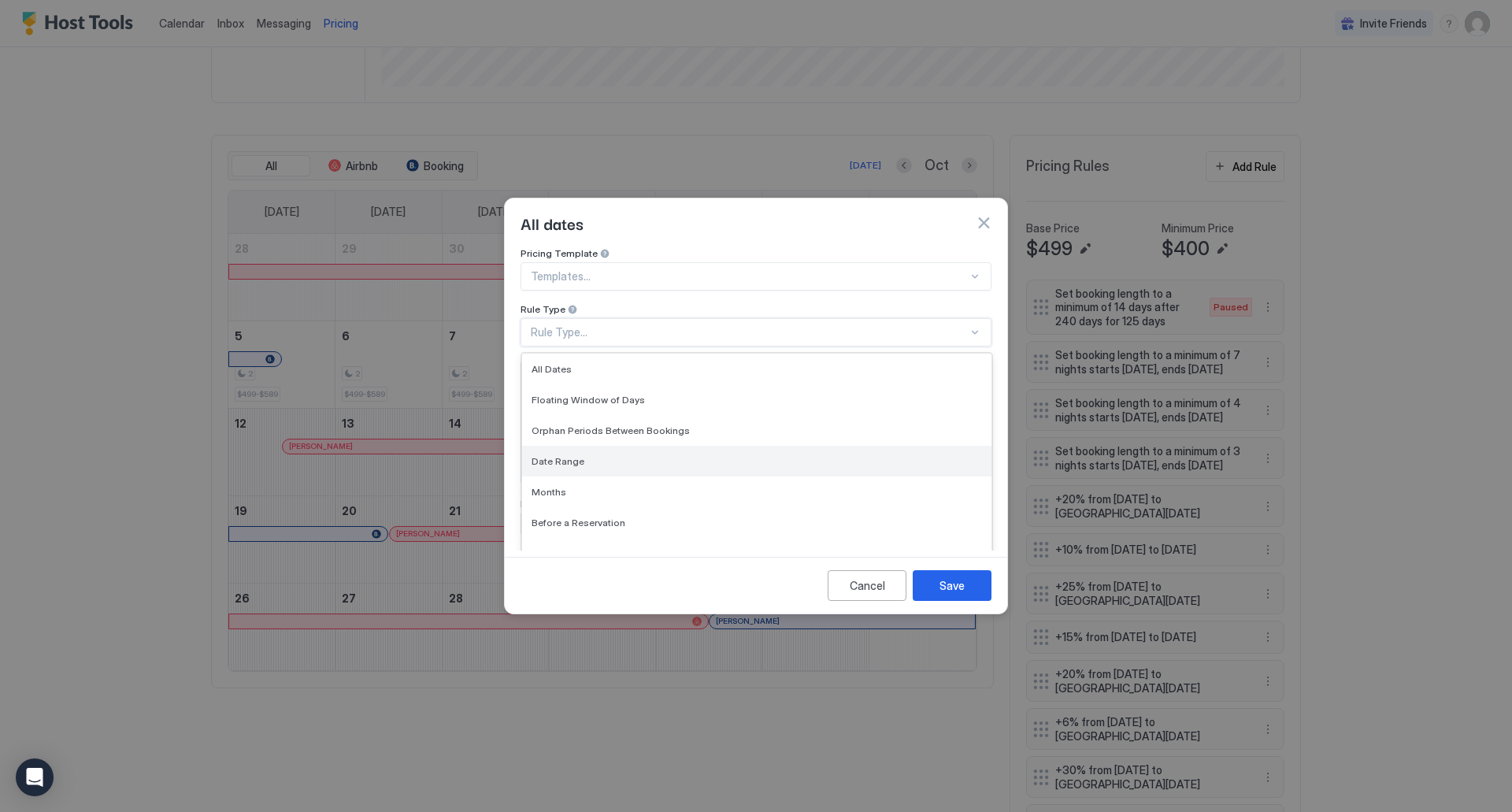
click at [619, 455] on div "Date Range" at bounding box center [756, 461] width 451 height 12
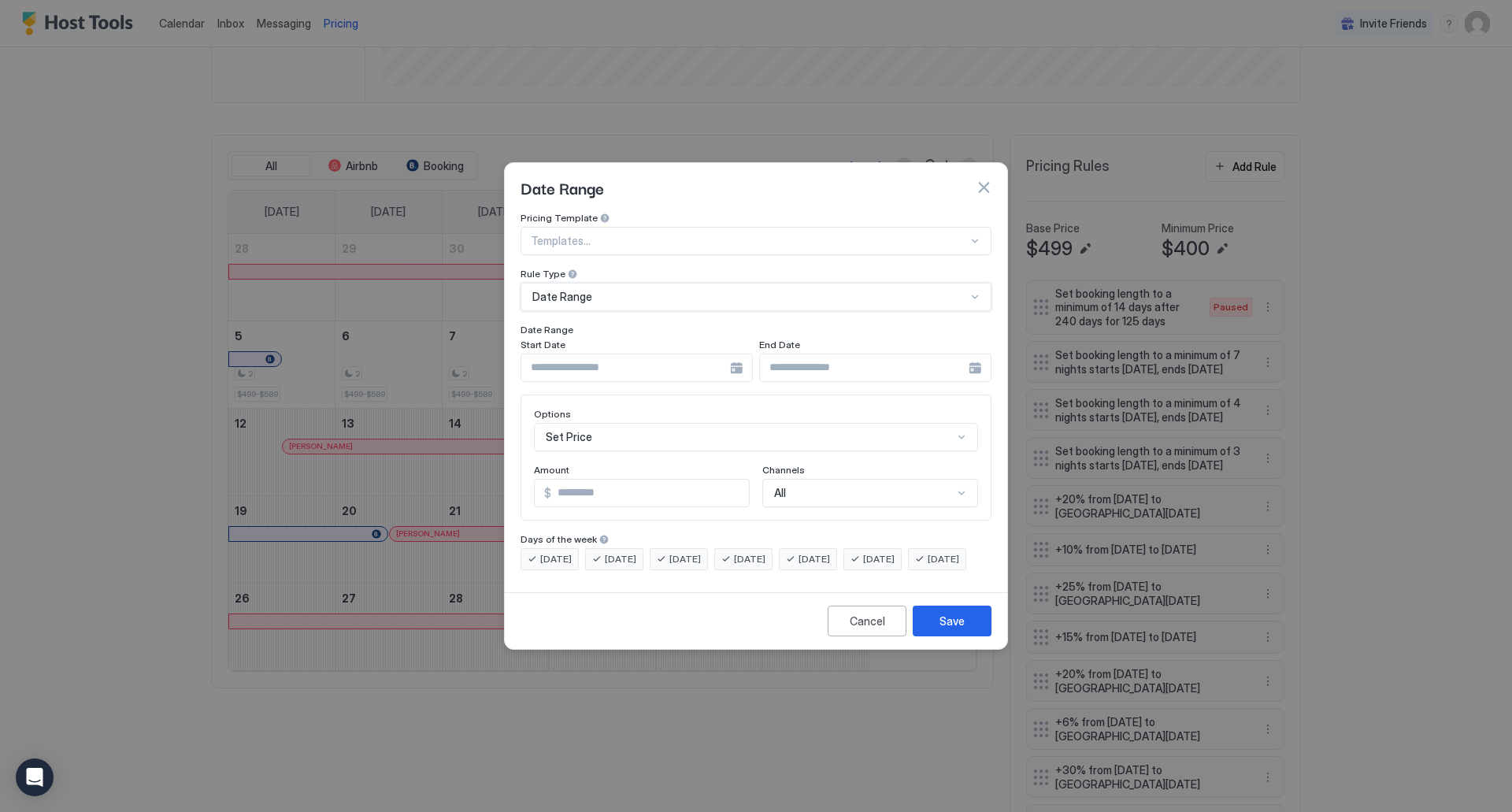
scroll to position [81, 0]
click at [620, 423] on div "Set Price" at bounding box center [756, 437] width 444 height 28
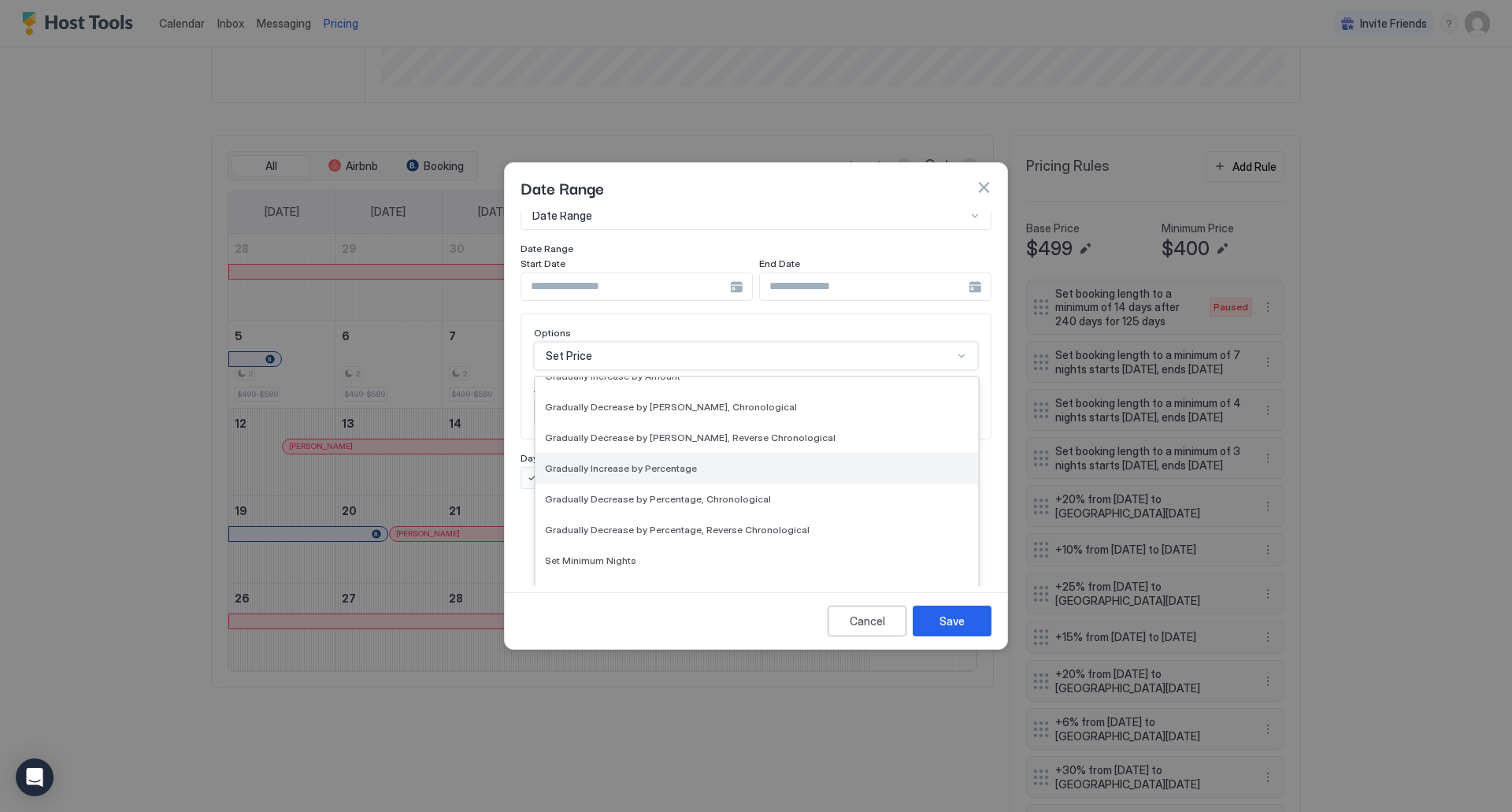
scroll to position [236, 0]
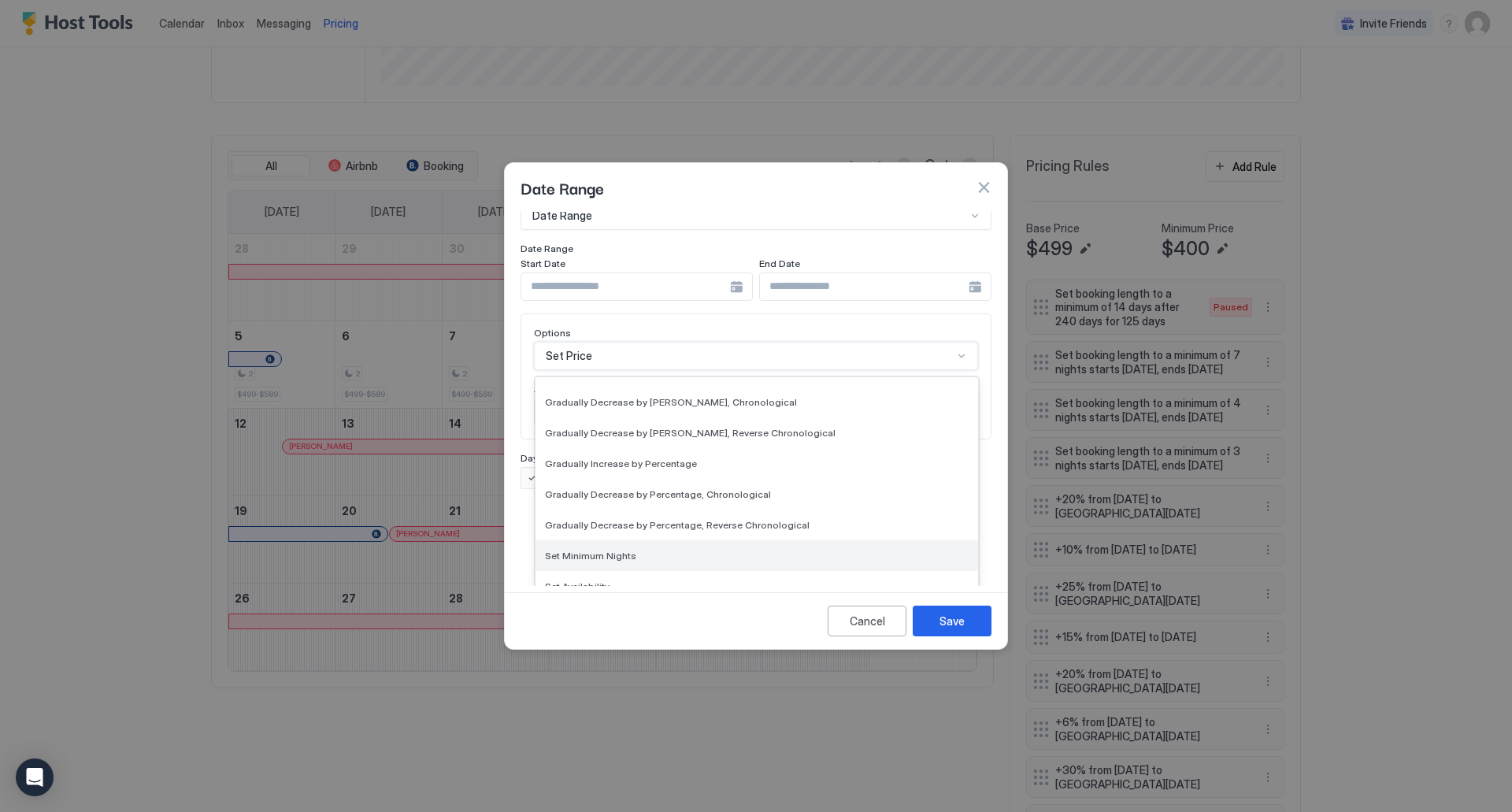
click at [595, 552] on div "Set Minimum Nights" at bounding box center [757, 555] width 442 height 31
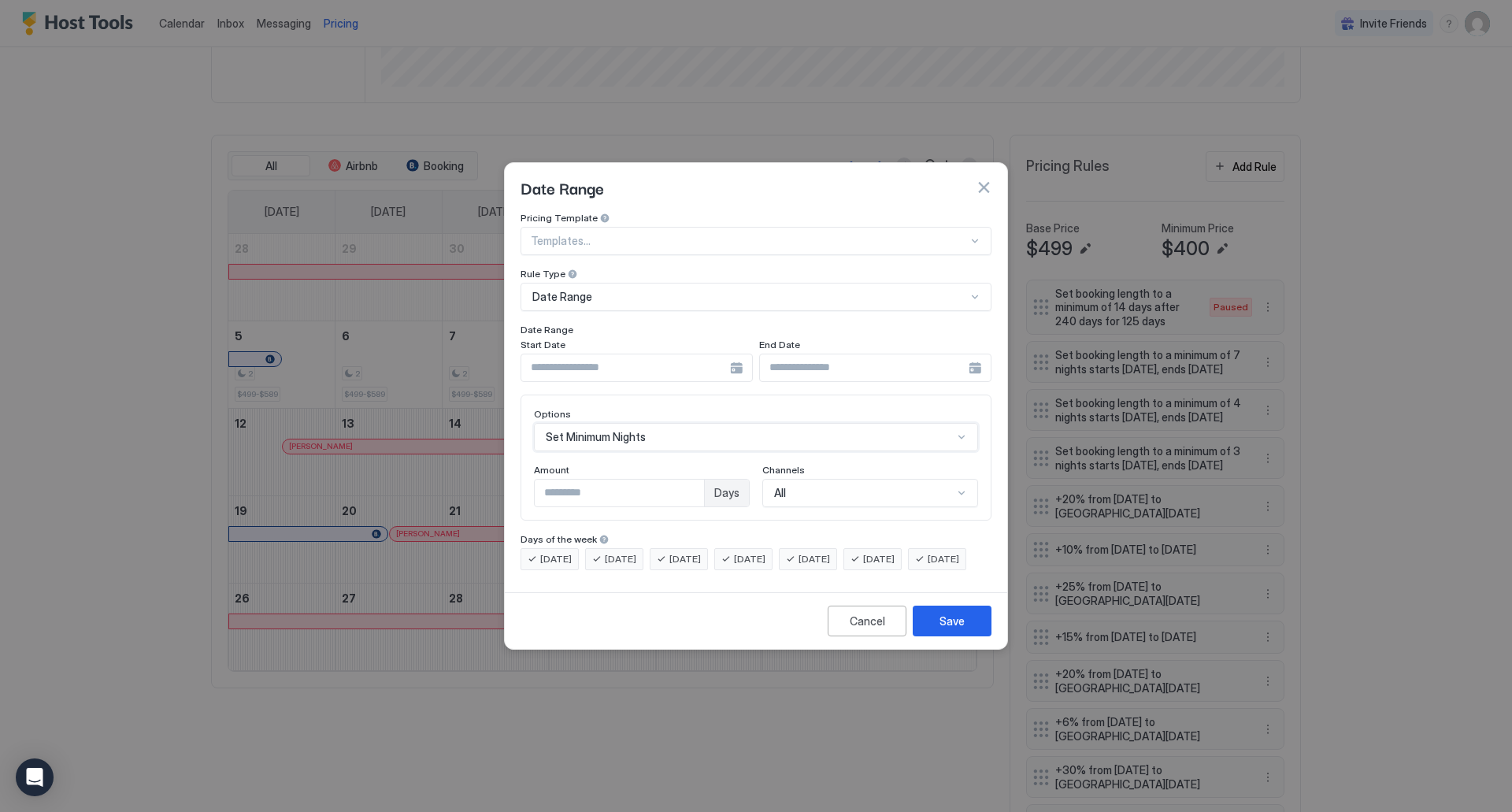
scroll to position [0, 0]
click at [986, 179] on button "button" at bounding box center [983, 187] width 16 height 16
